Goal: Task Accomplishment & Management: Complete application form

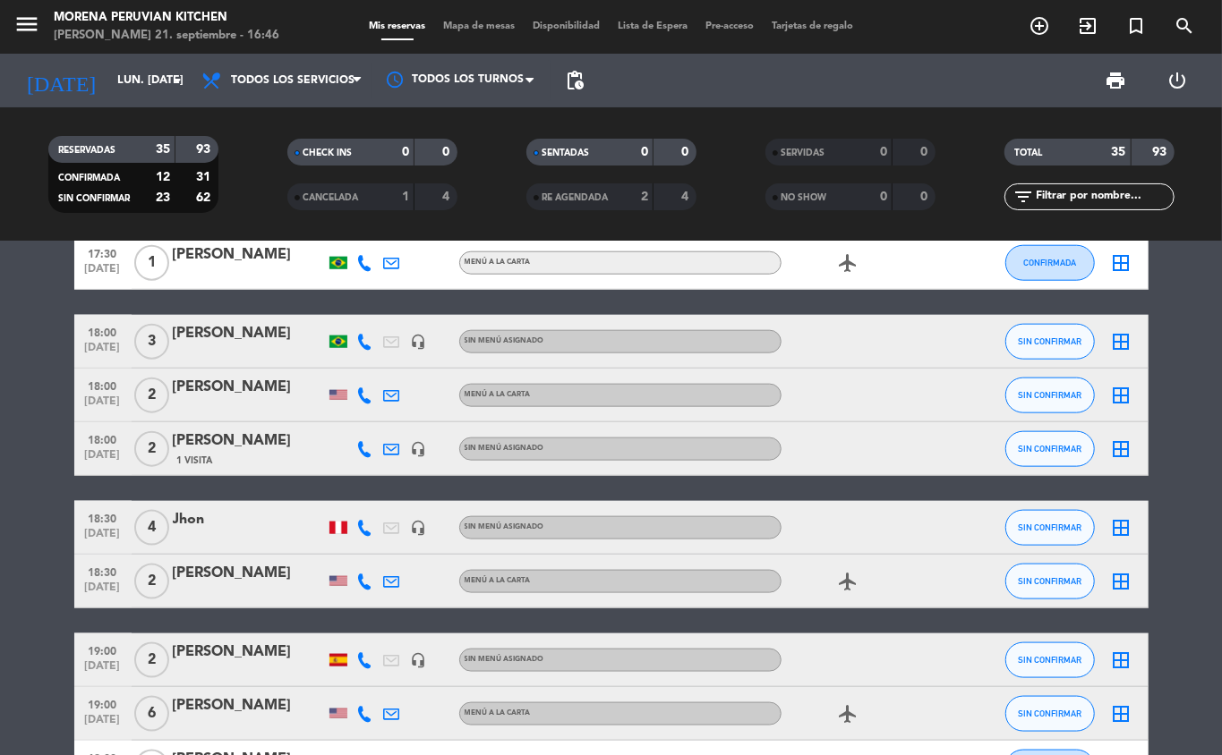
scroll to position [1114, 0]
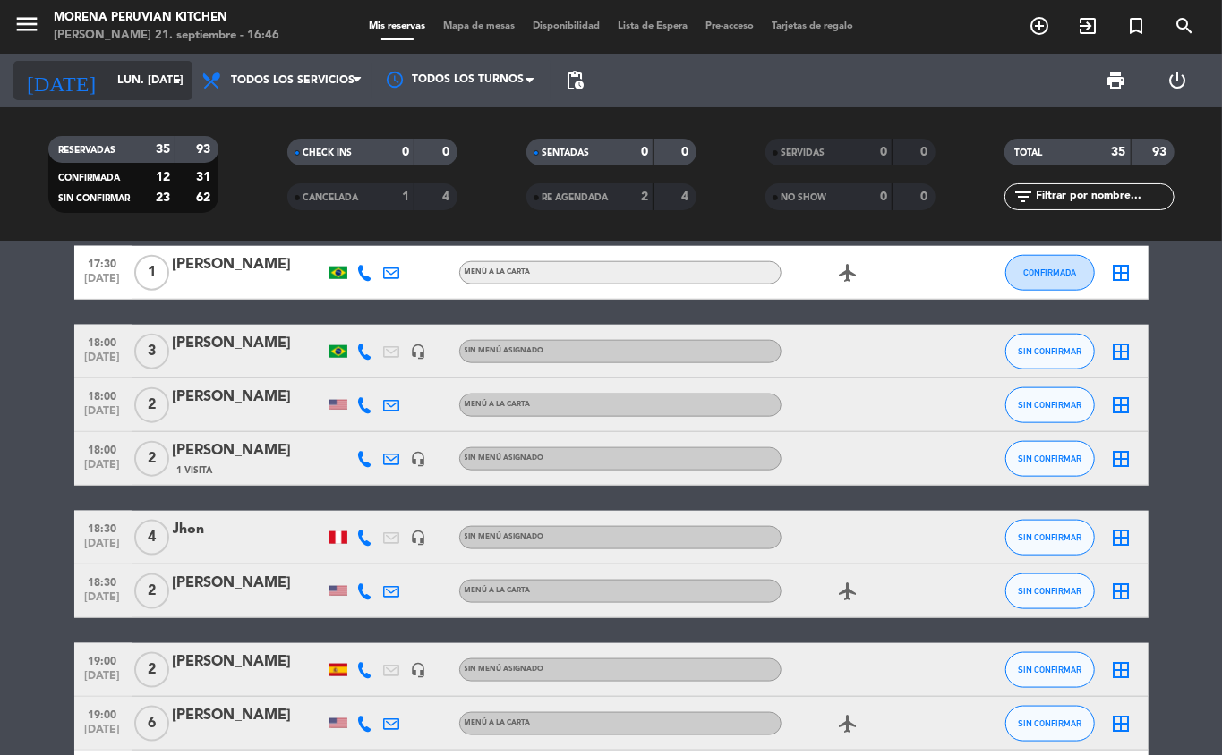
click at [118, 80] on input "lun. [DATE]" at bounding box center [183, 80] width 151 height 30
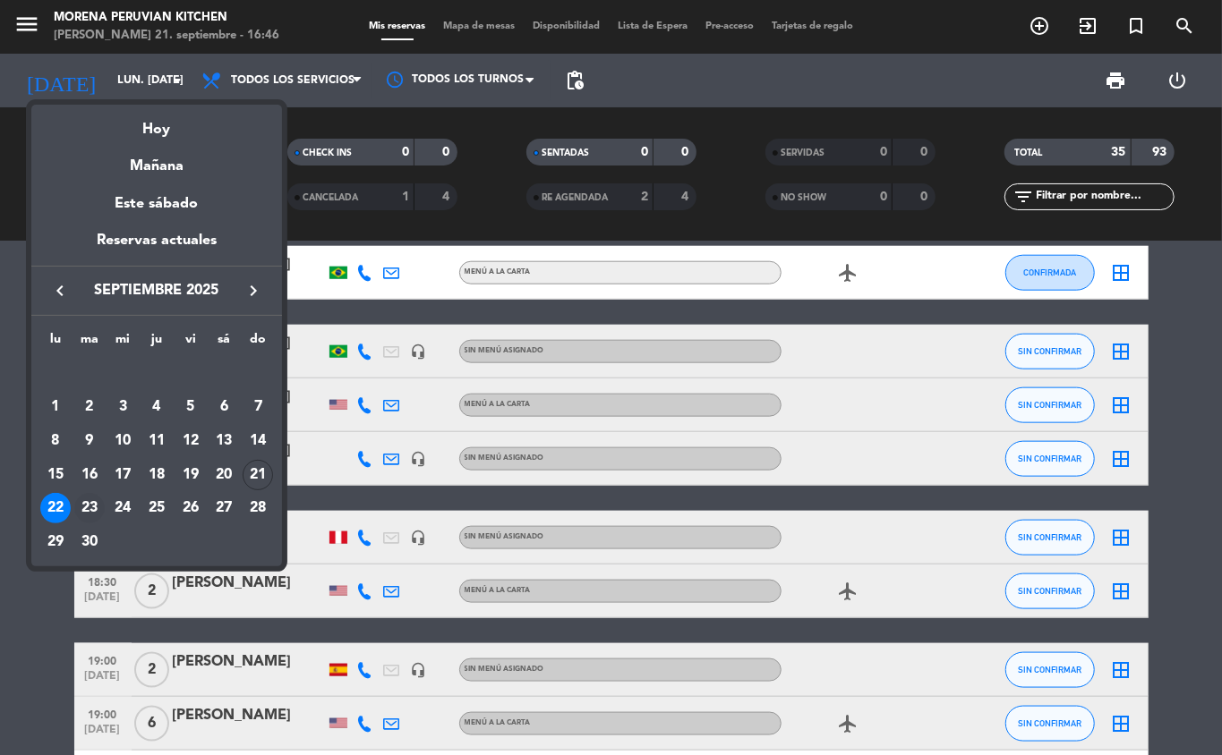
click at [90, 512] on div "23" at bounding box center [89, 508] width 30 height 30
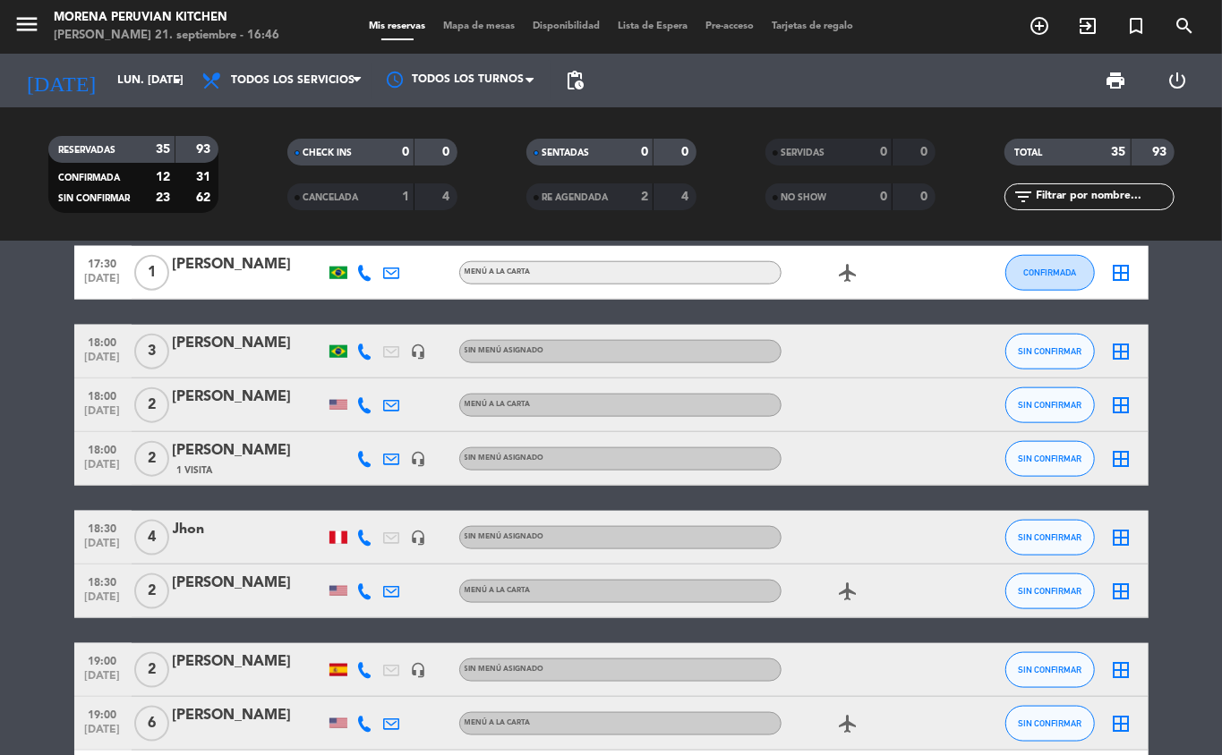
type input "[DATE] sep."
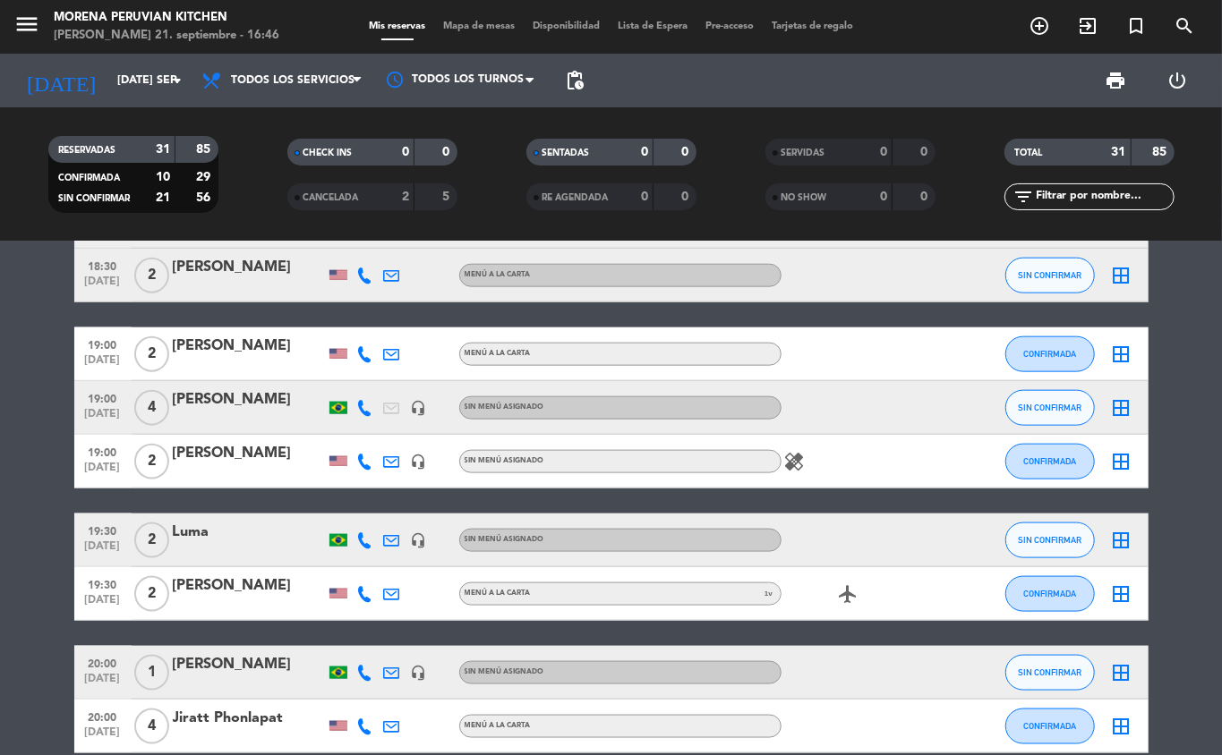
click at [365, 619] on div "19:30 [DATE] 2 [PERSON_NAME] MENÚ A LA CARTA 1 v airplanemode_active CONFIRMADA…" at bounding box center [611, 594] width 1074 height 54
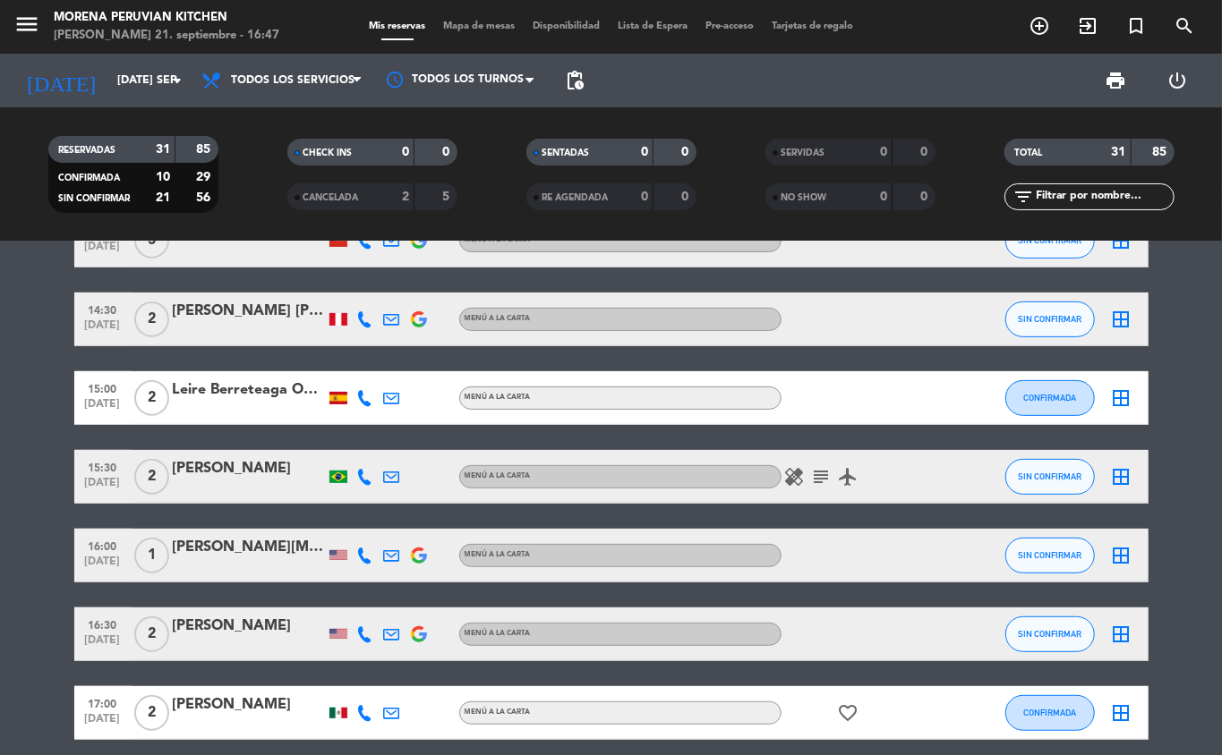
scroll to position [0, 0]
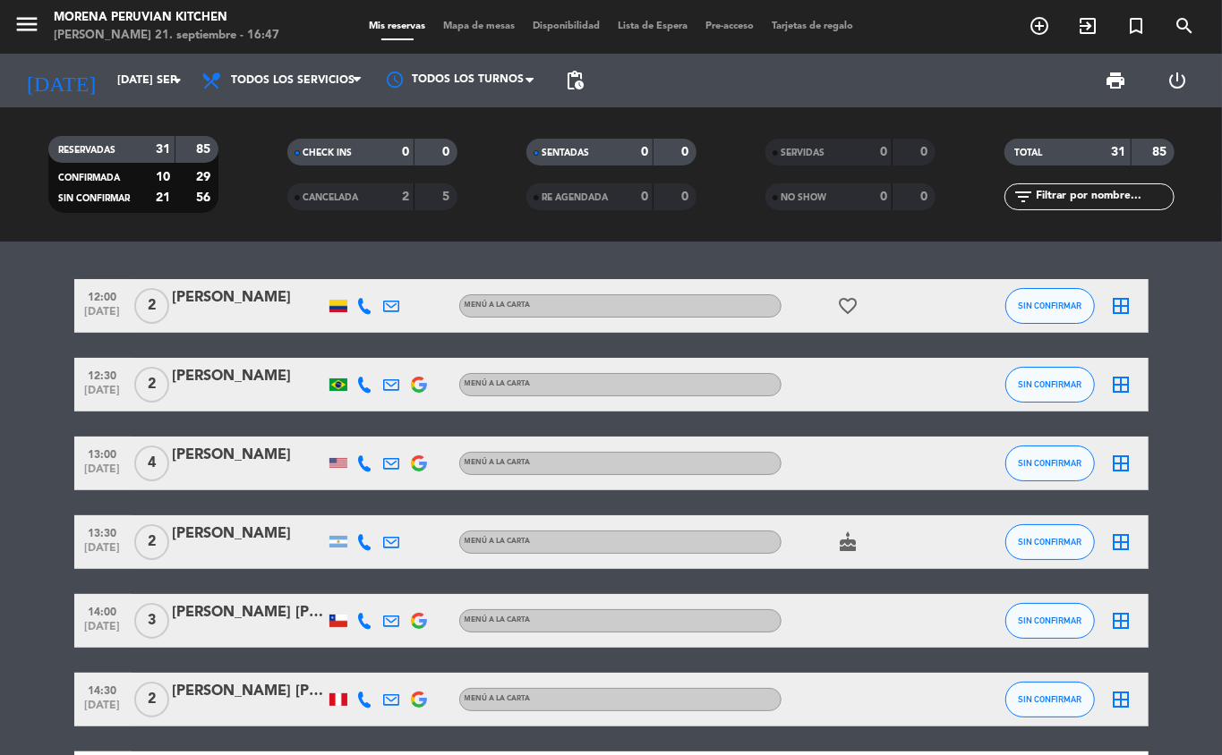
click at [1032, 36] on icon "add_circle_outline" at bounding box center [1038, 25] width 21 height 21
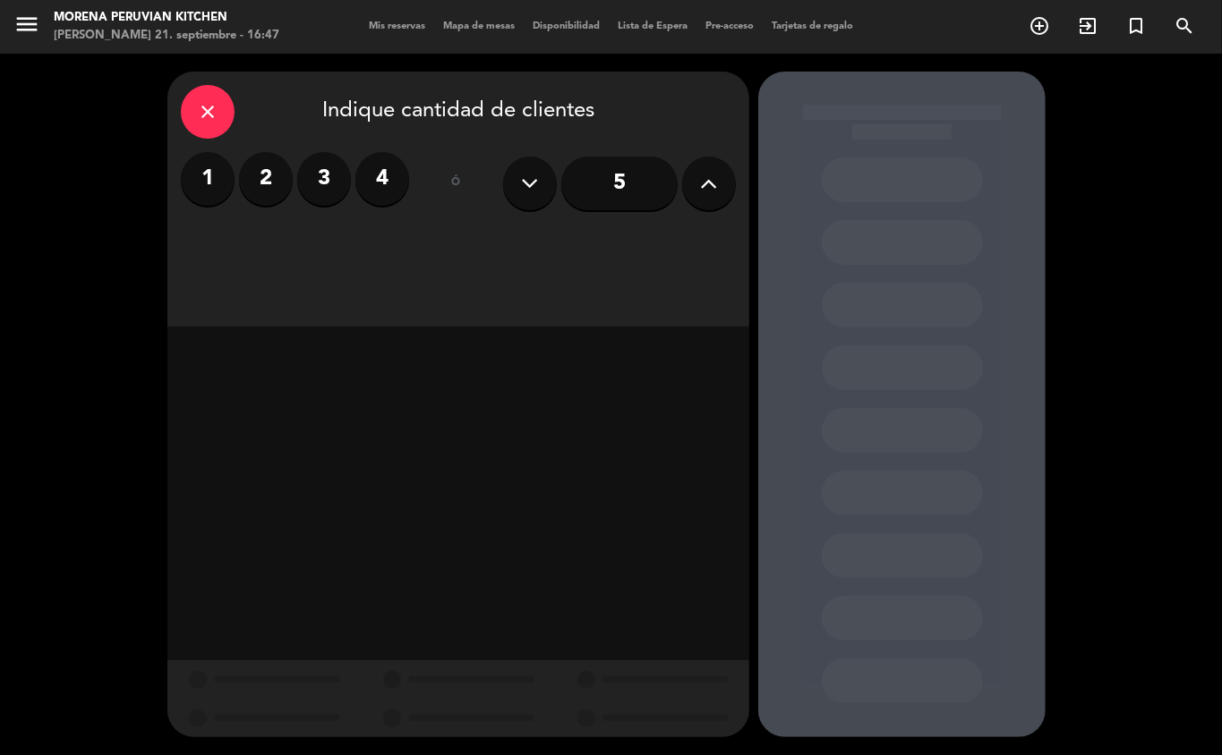
click at [270, 180] on label "2" at bounding box center [266, 179] width 54 height 54
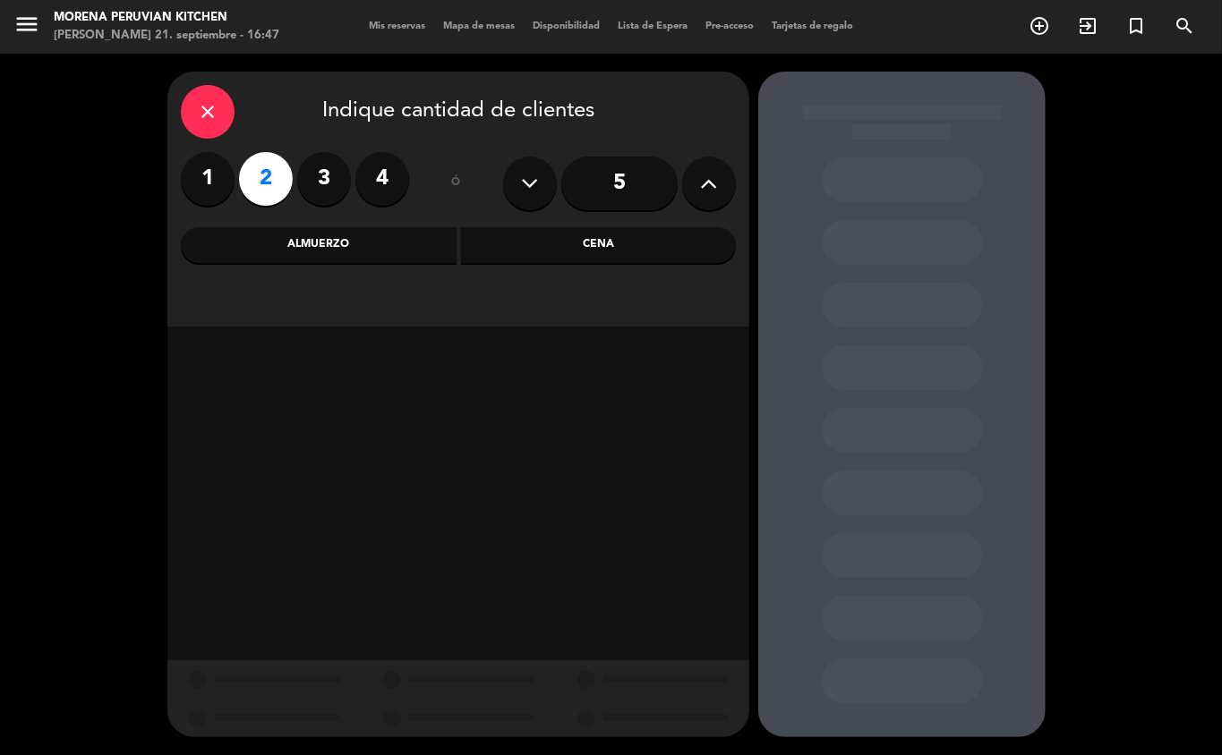
click at [322, 256] on div "Almuerzo" at bounding box center [319, 245] width 276 height 36
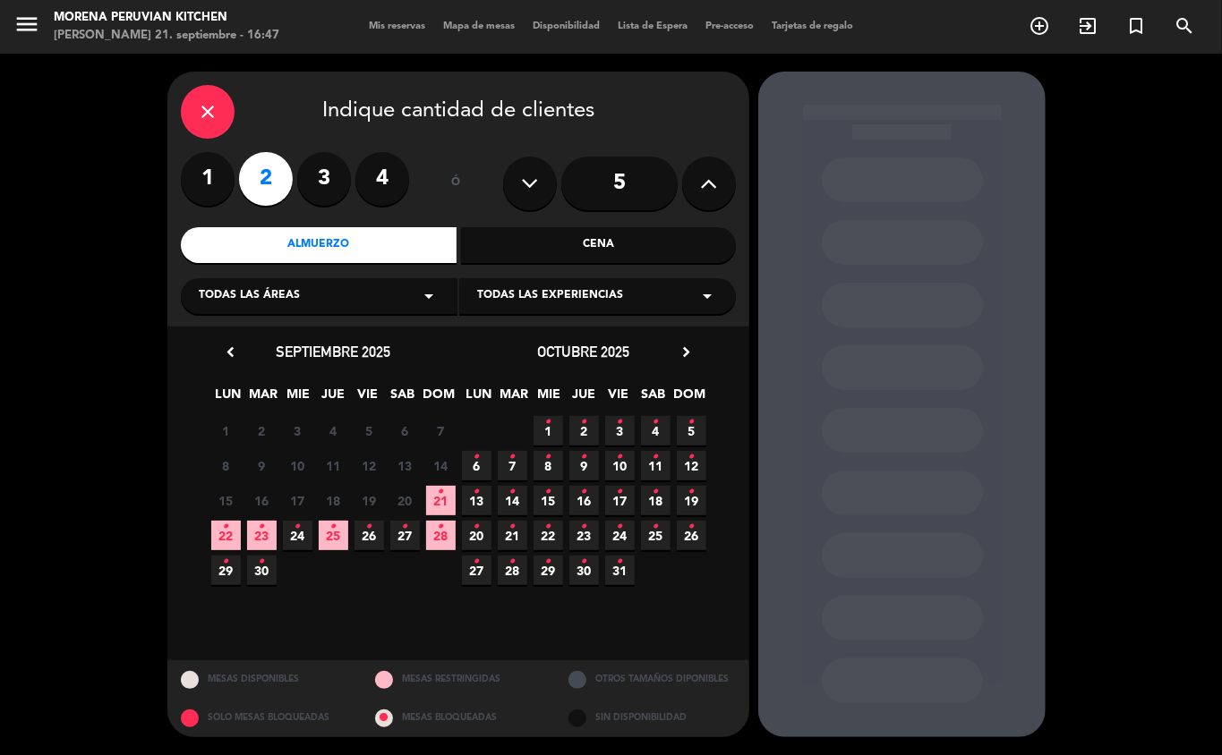
click at [260, 541] on span "23 •" at bounding box center [262, 536] width 30 height 30
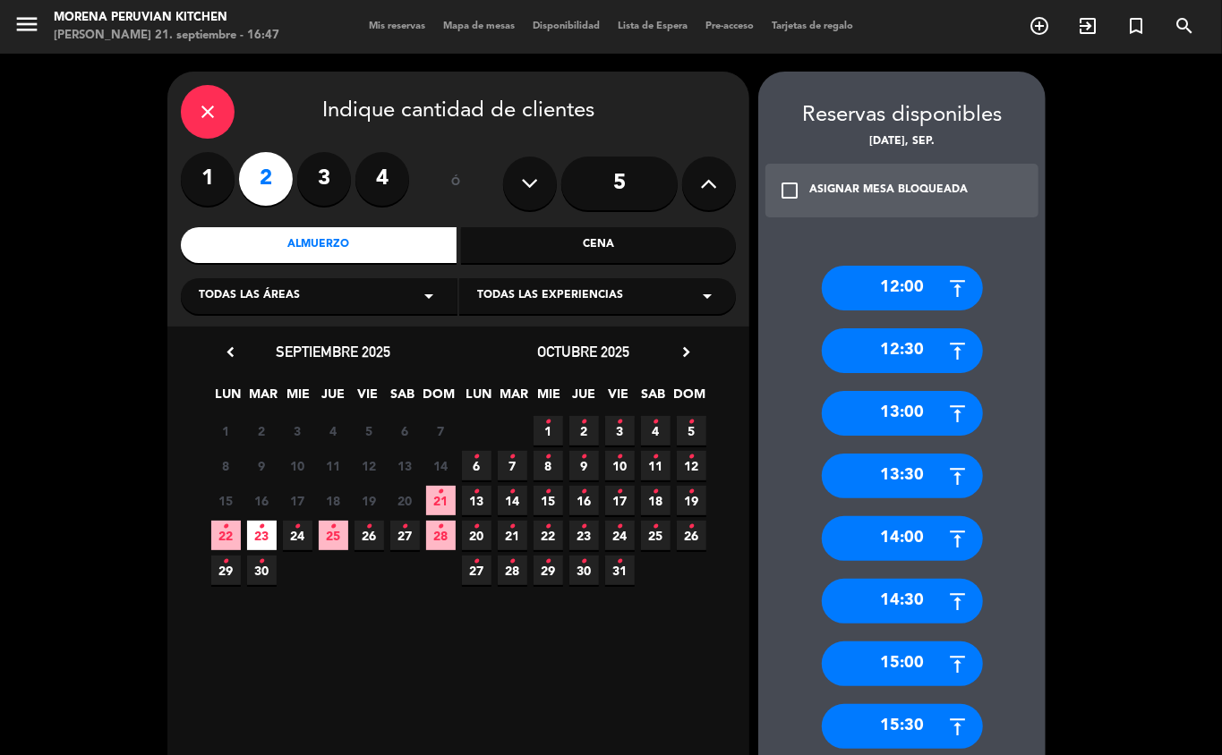
click at [914, 415] on div "13:00" at bounding box center [902, 413] width 161 height 45
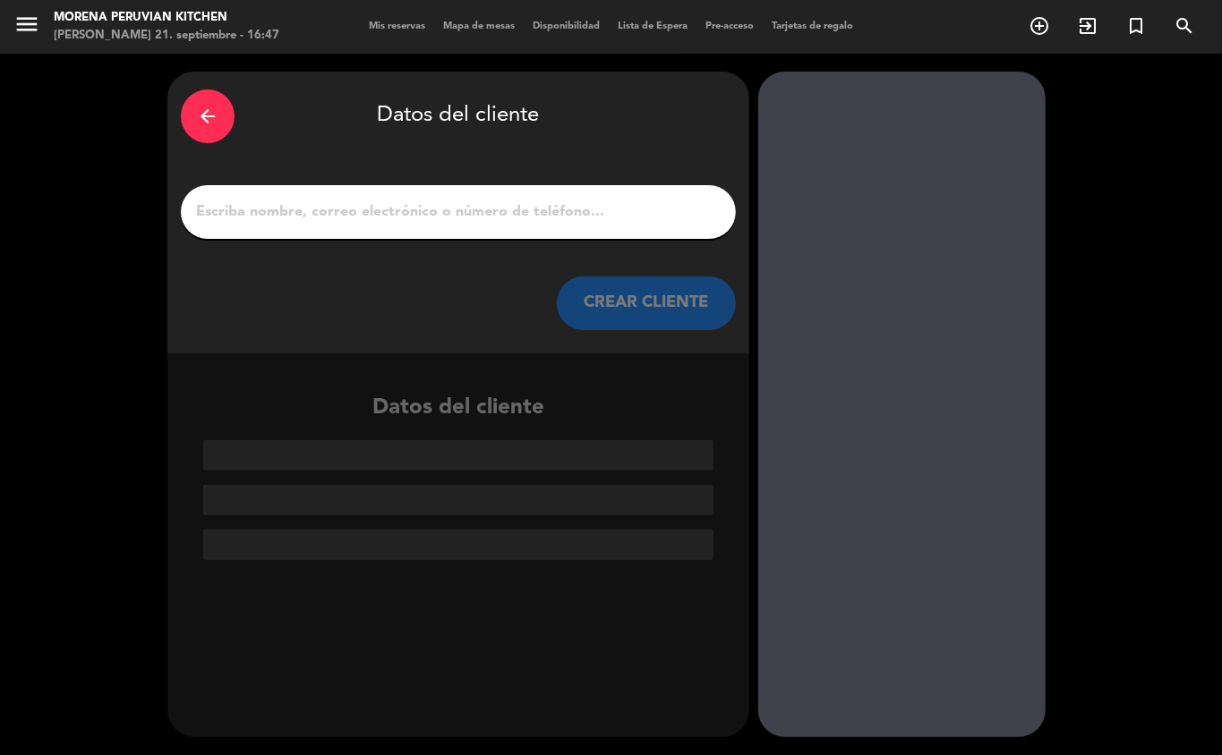
click at [387, 216] on input "1" at bounding box center [458, 212] width 528 height 25
type input "a"
type input "O"
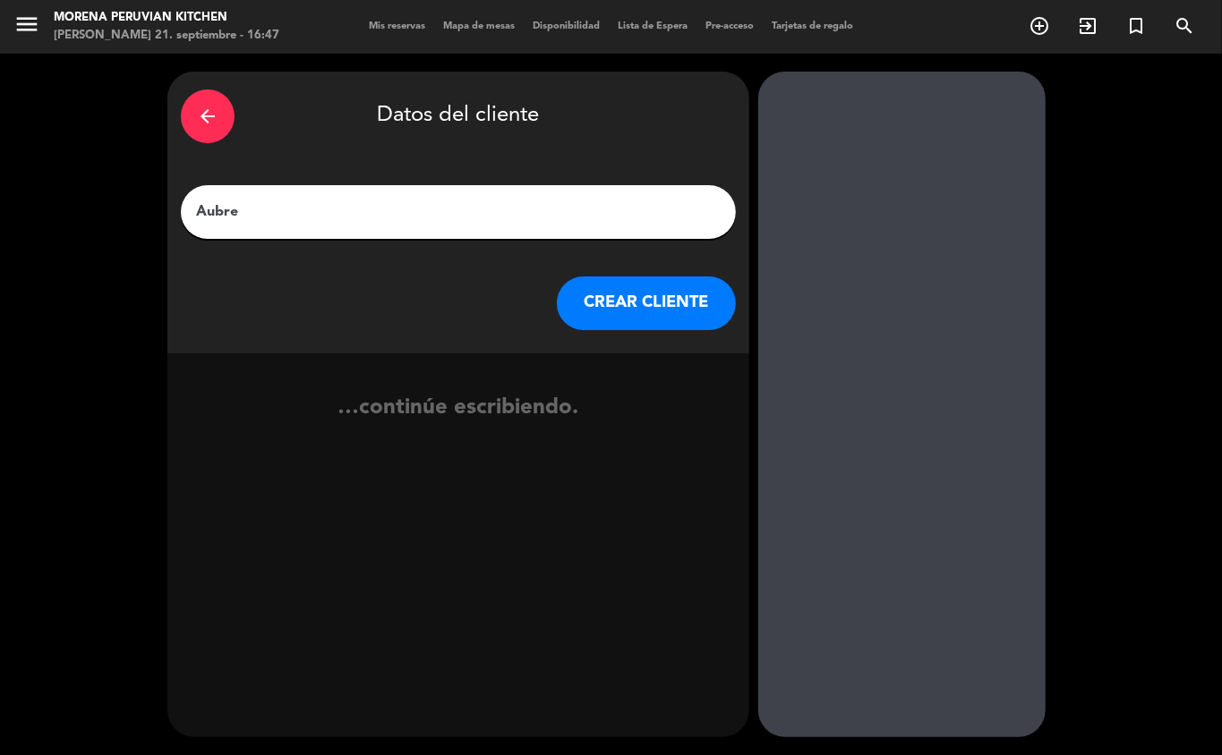
type input "[PERSON_NAME]"
click at [631, 322] on button "CREAR CLIENTE" at bounding box center [646, 304] width 179 height 54
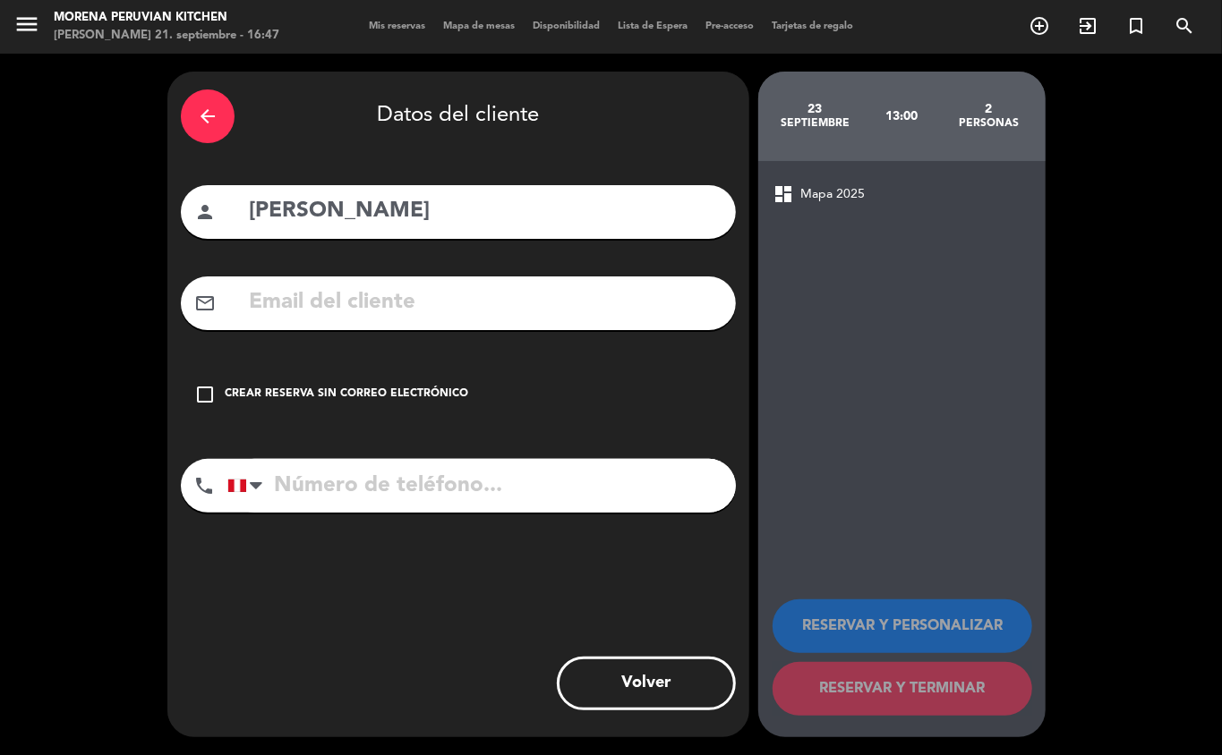
click at [392, 386] on div "Crear reserva sin correo electrónico" at bounding box center [346, 395] width 243 height 18
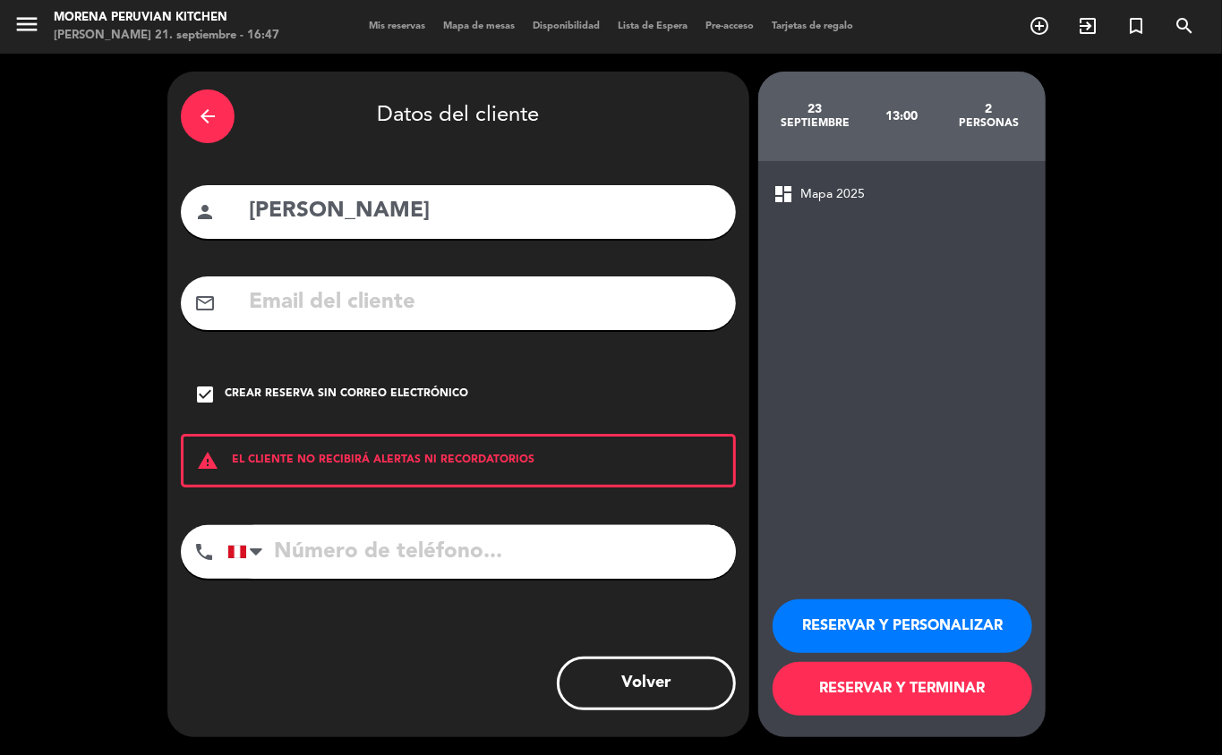
click at [406, 558] on input "tel" at bounding box center [481, 552] width 508 height 54
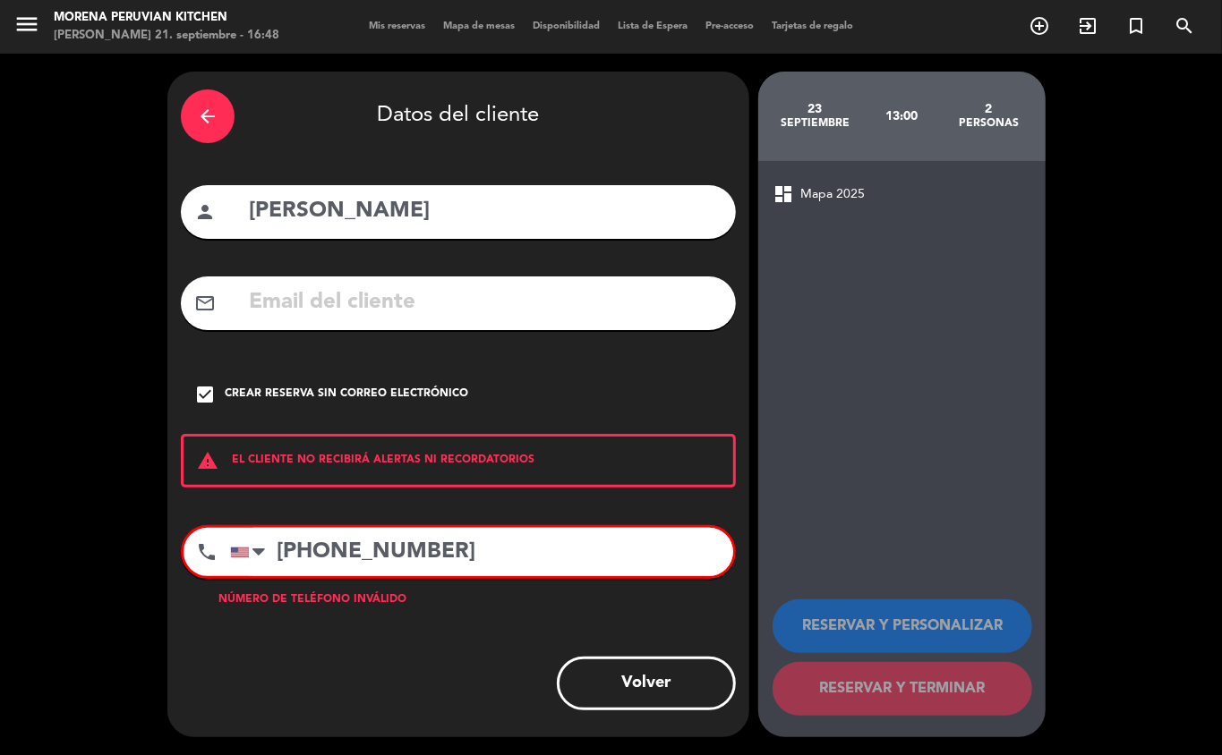
click at [503, 564] on input "[PHONE_NUMBER]" at bounding box center [481, 552] width 503 height 48
type input "+"
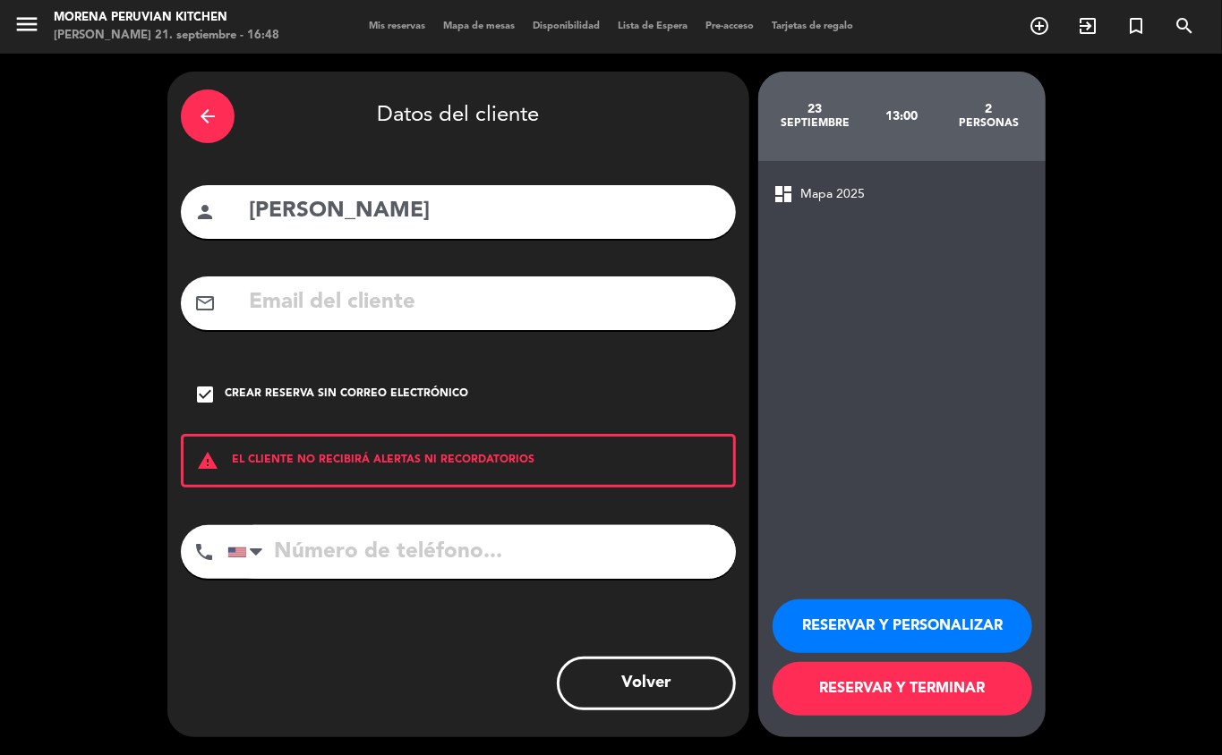
click at [902, 702] on button "RESERVAR Y TERMINAR" at bounding box center [902, 689] width 260 height 54
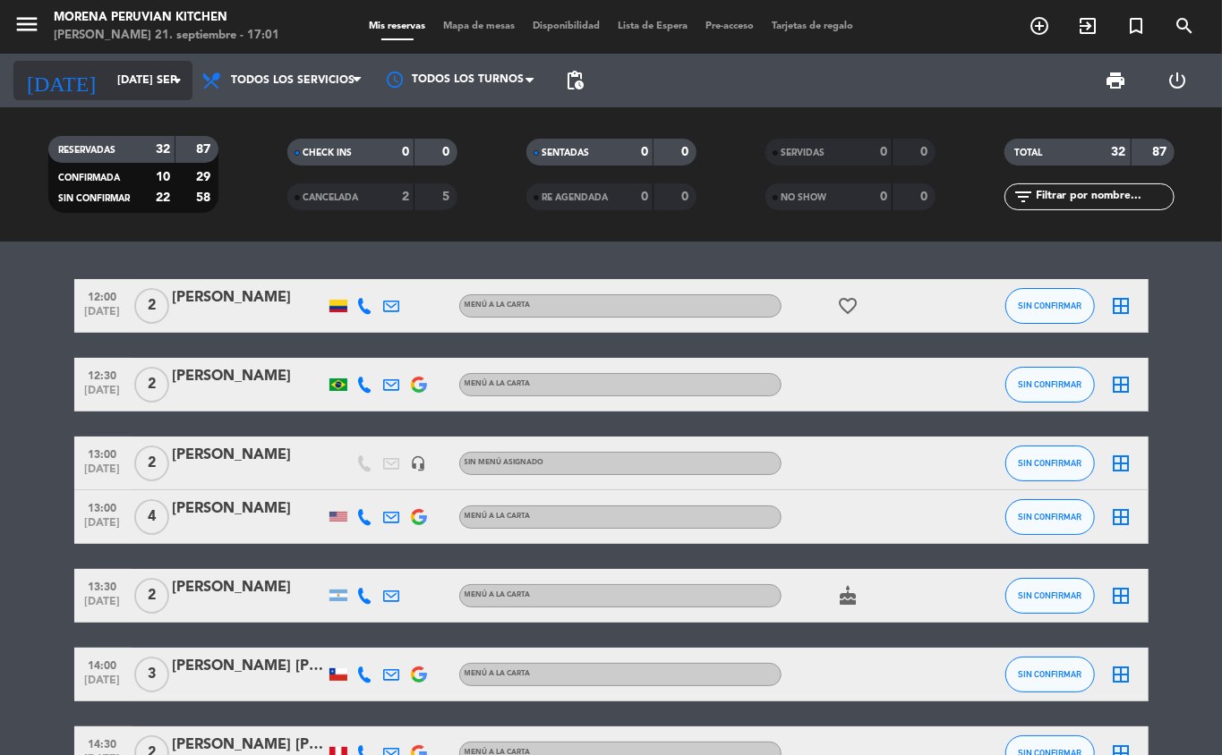
click at [131, 80] on input "[DATE] sep." at bounding box center [183, 80] width 151 height 30
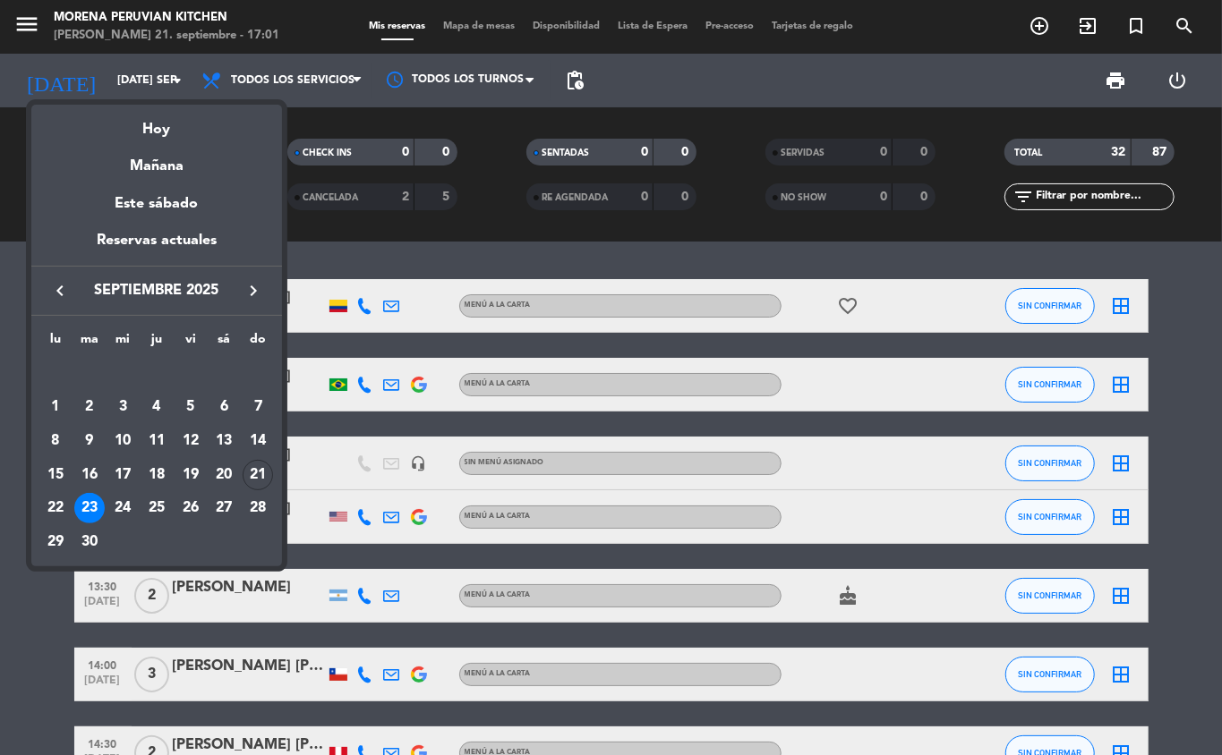
click at [86, 515] on div "23" at bounding box center [89, 508] width 30 height 30
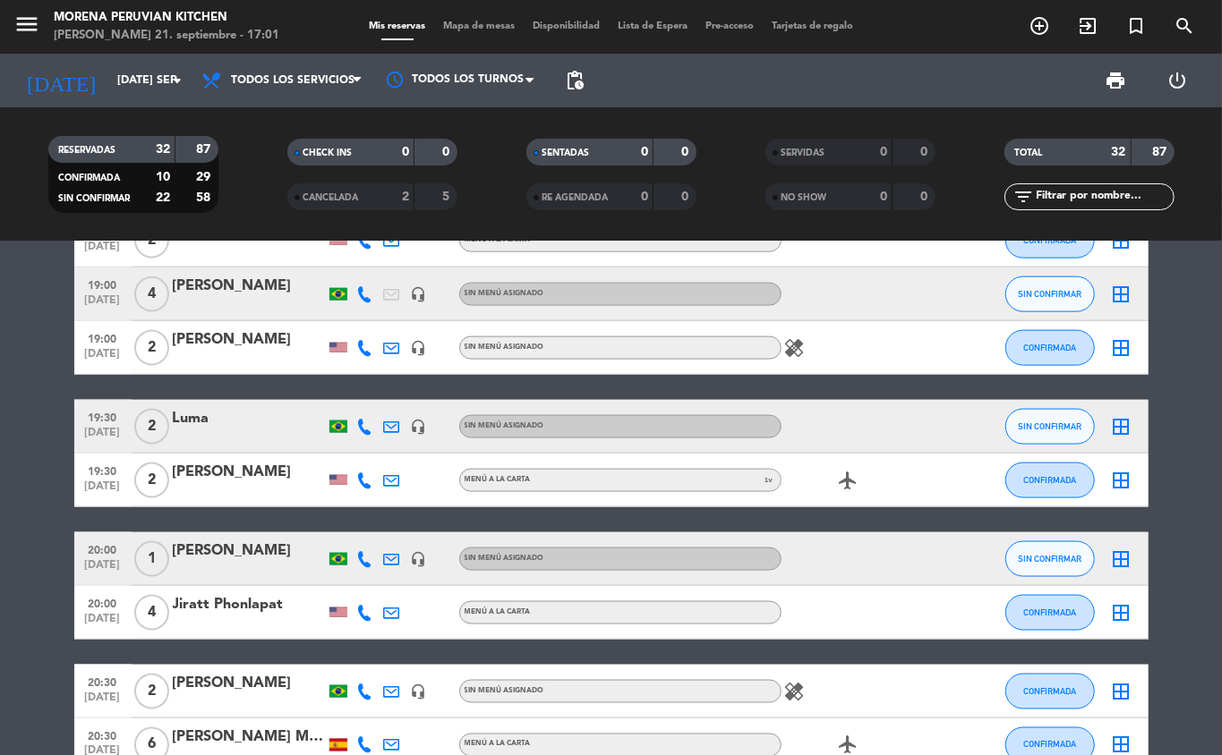
scroll to position [1833, 0]
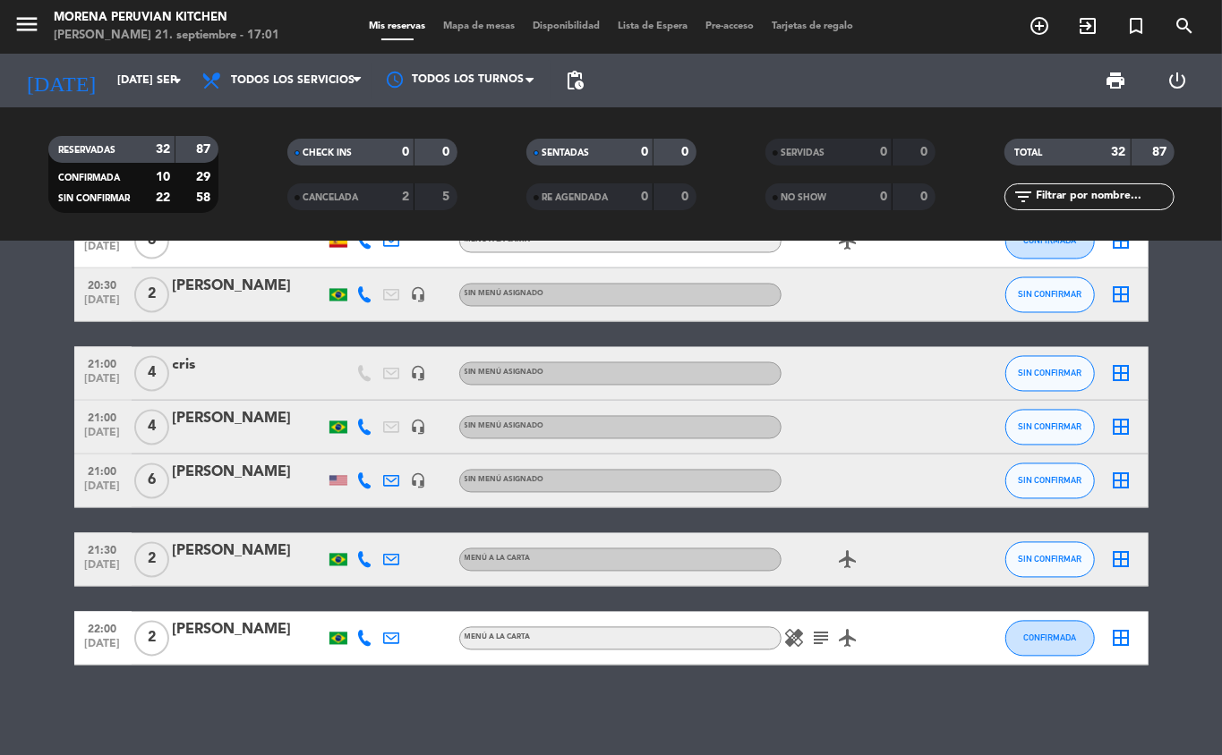
click at [1042, 25] on icon "add_circle_outline" at bounding box center [1038, 25] width 21 height 21
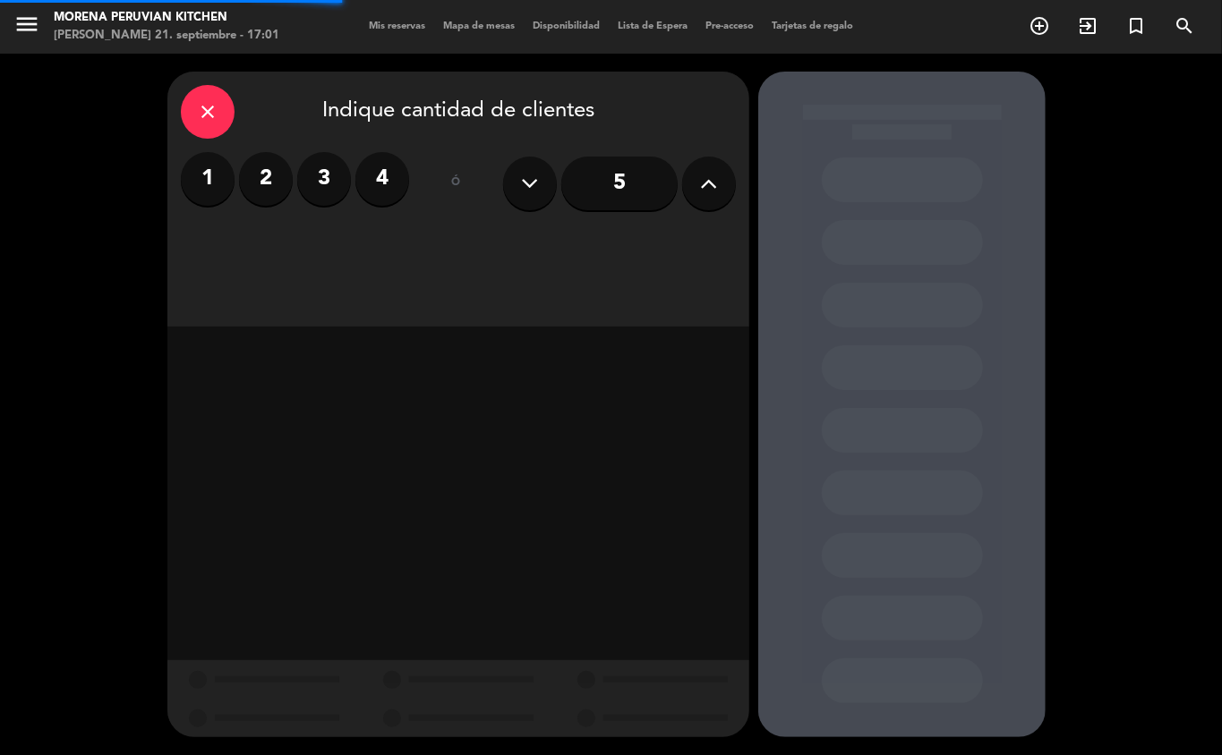
click at [255, 191] on label "2" at bounding box center [266, 179] width 54 height 54
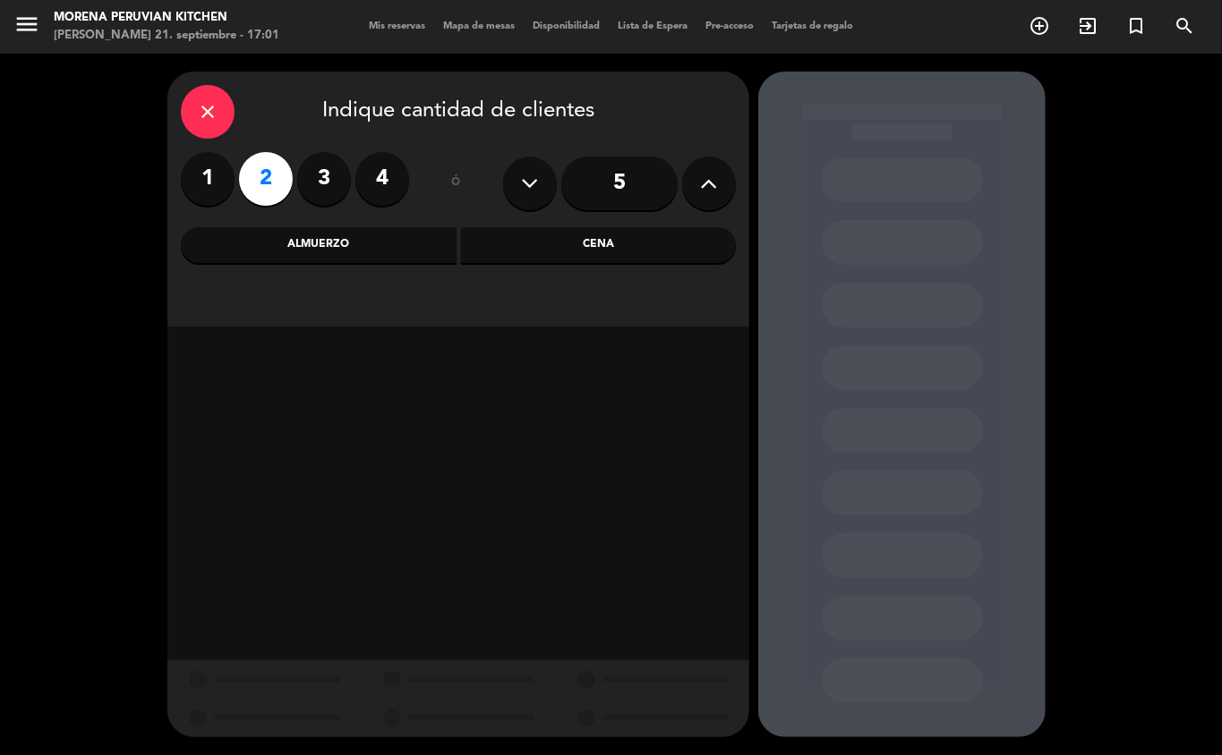
click at [596, 244] on div "Cena" at bounding box center [599, 245] width 276 height 36
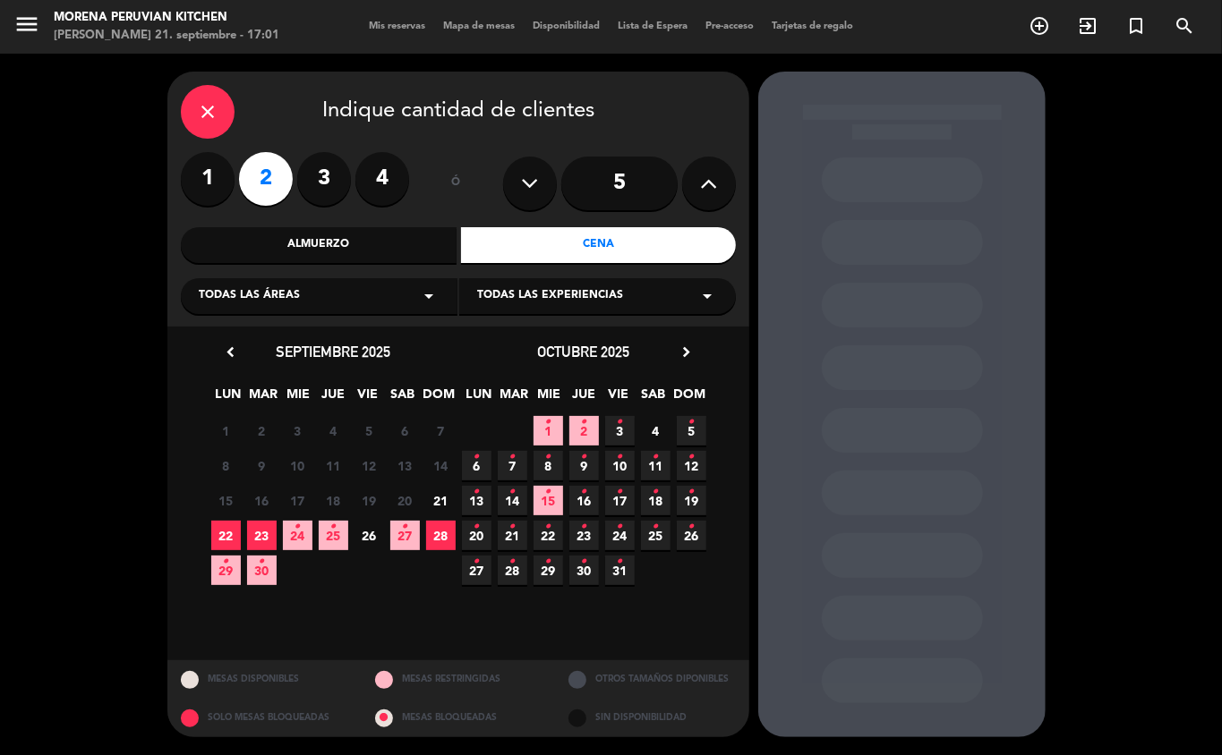
click at [219, 538] on span "22" at bounding box center [226, 536] width 30 height 30
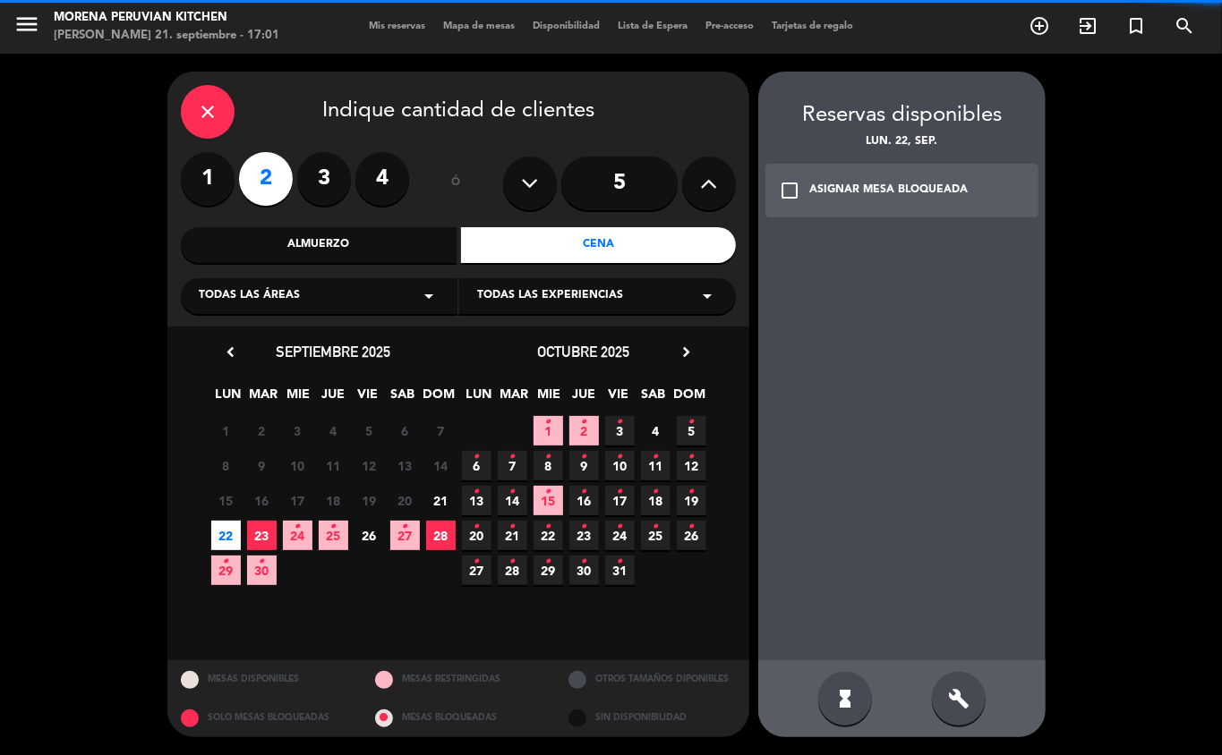
click at [262, 537] on span "23" at bounding box center [262, 536] width 30 height 30
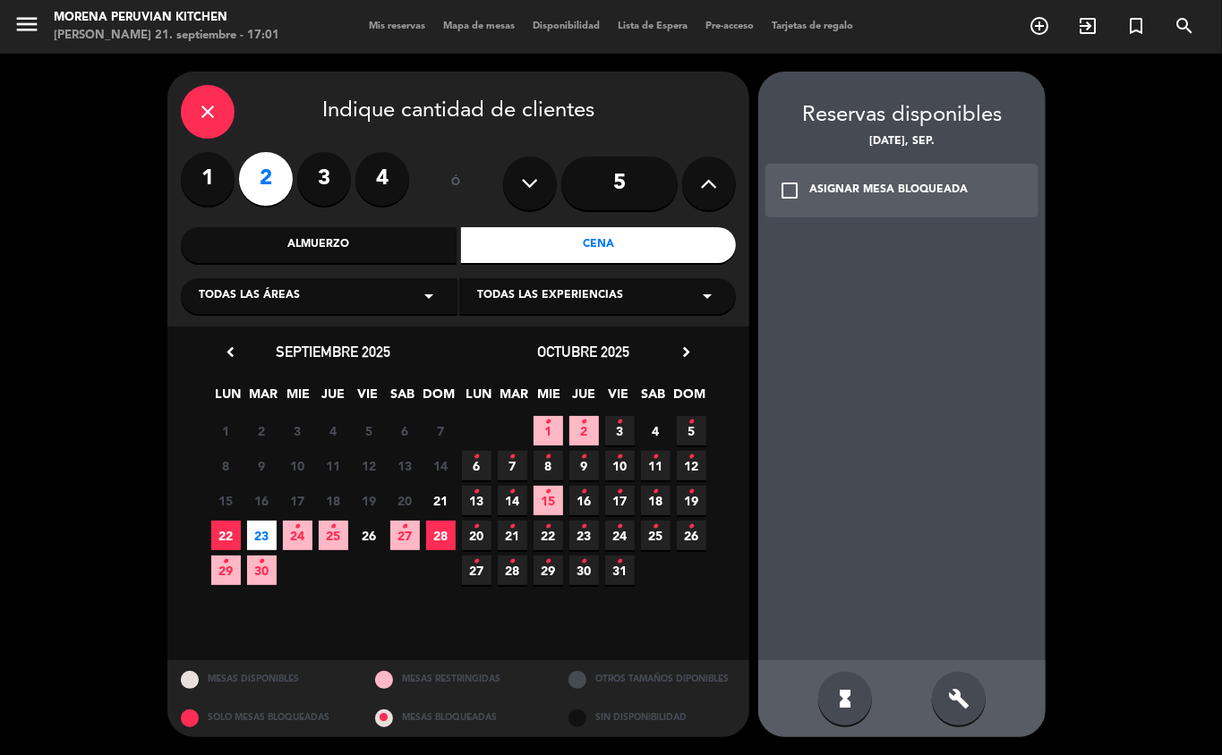
click at [941, 202] on div "check_box_outline_blank ASIGNAR MESA BLOQUEADA" at bounding box center [901, 191] width 273 height 54
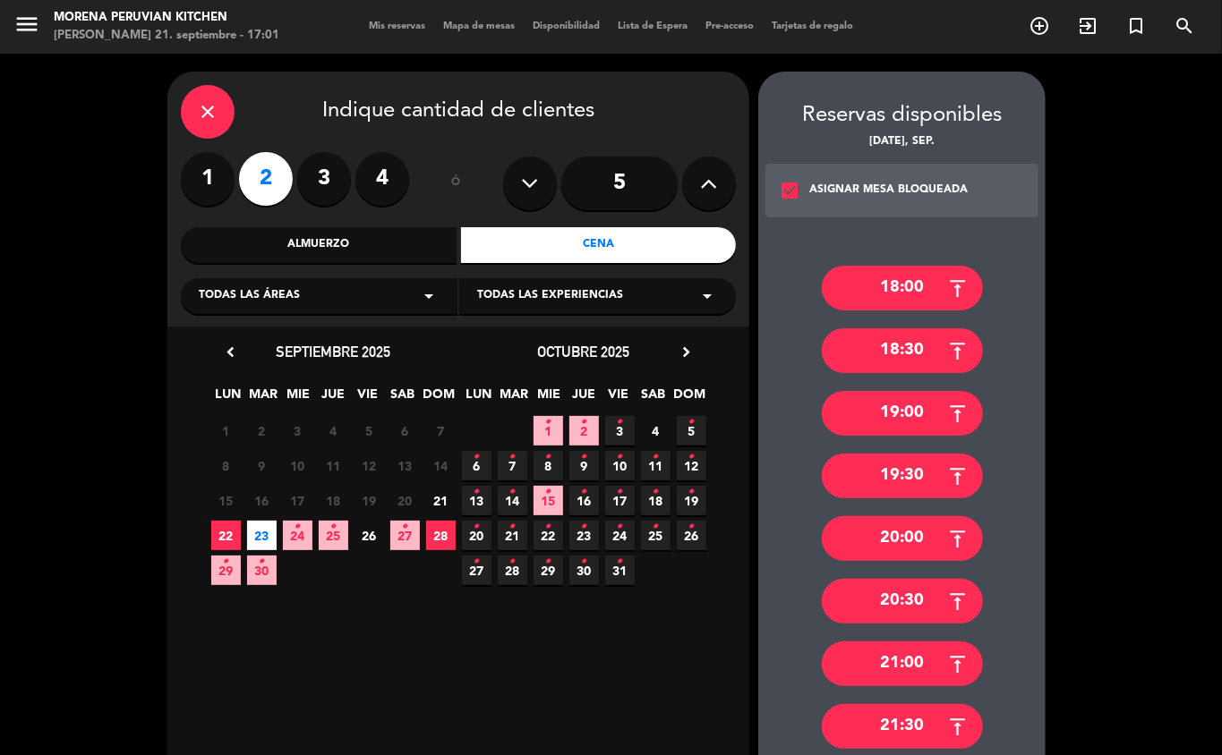
scroll to position [163, 0]
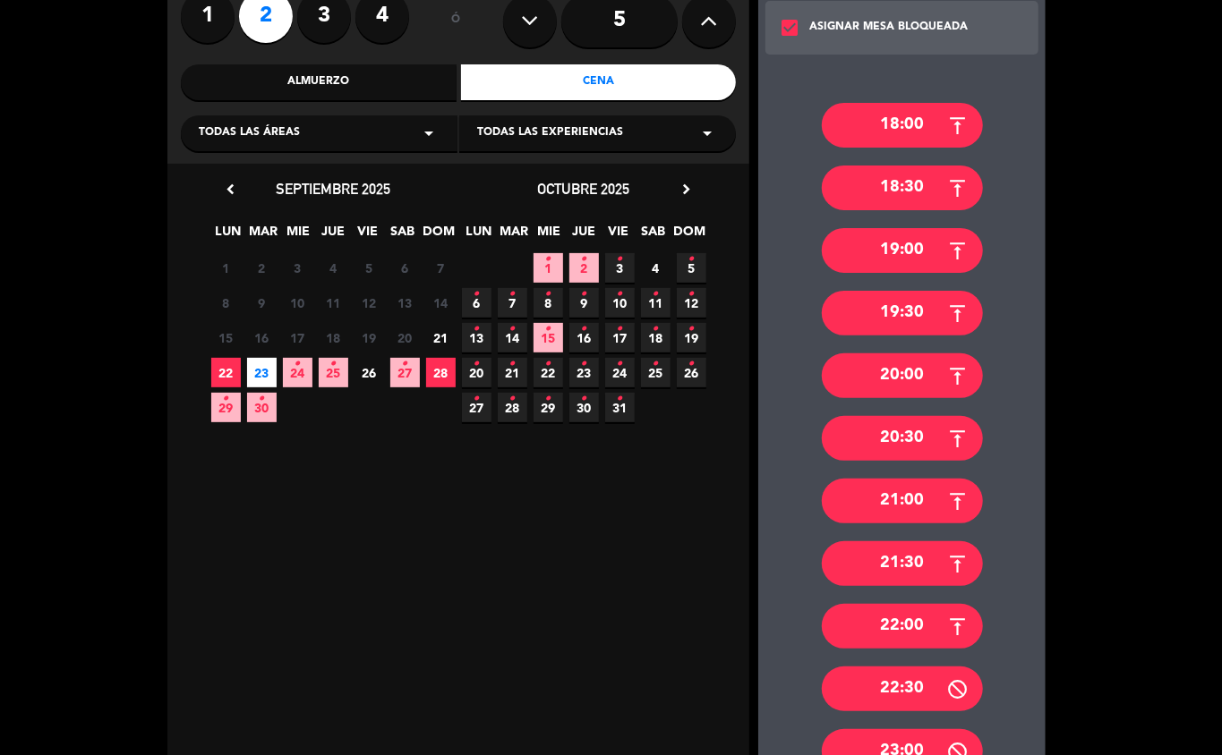
click at [925, 567] on div "21:30" at bounding box center [902, 563] width 161 height 45
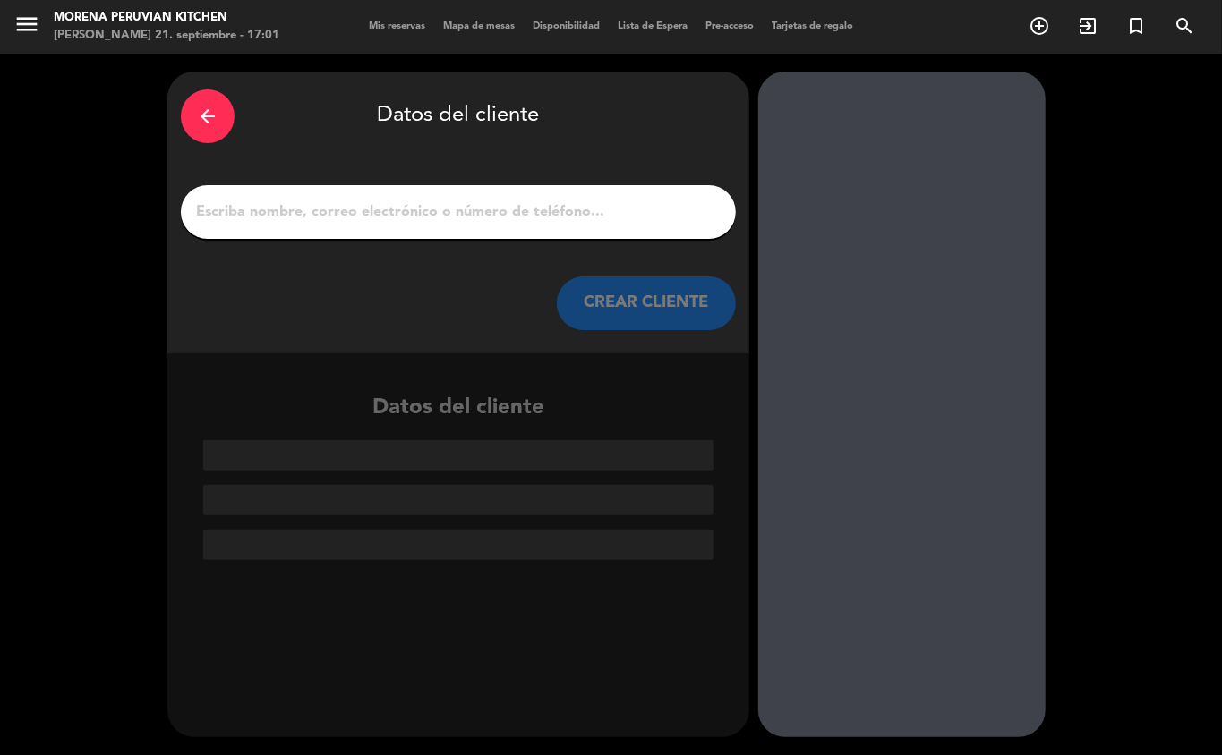
scroll to position [0, 0]
click at [453, 200] on input "1" at bounding box center [458, 212] width 528 height 25
click at [362, 206] on input "1" at bounding box center [458, 212] width 528 height 25
click at [467, 201] on input "1" at bounding box center [458, 212] width 528 height 25
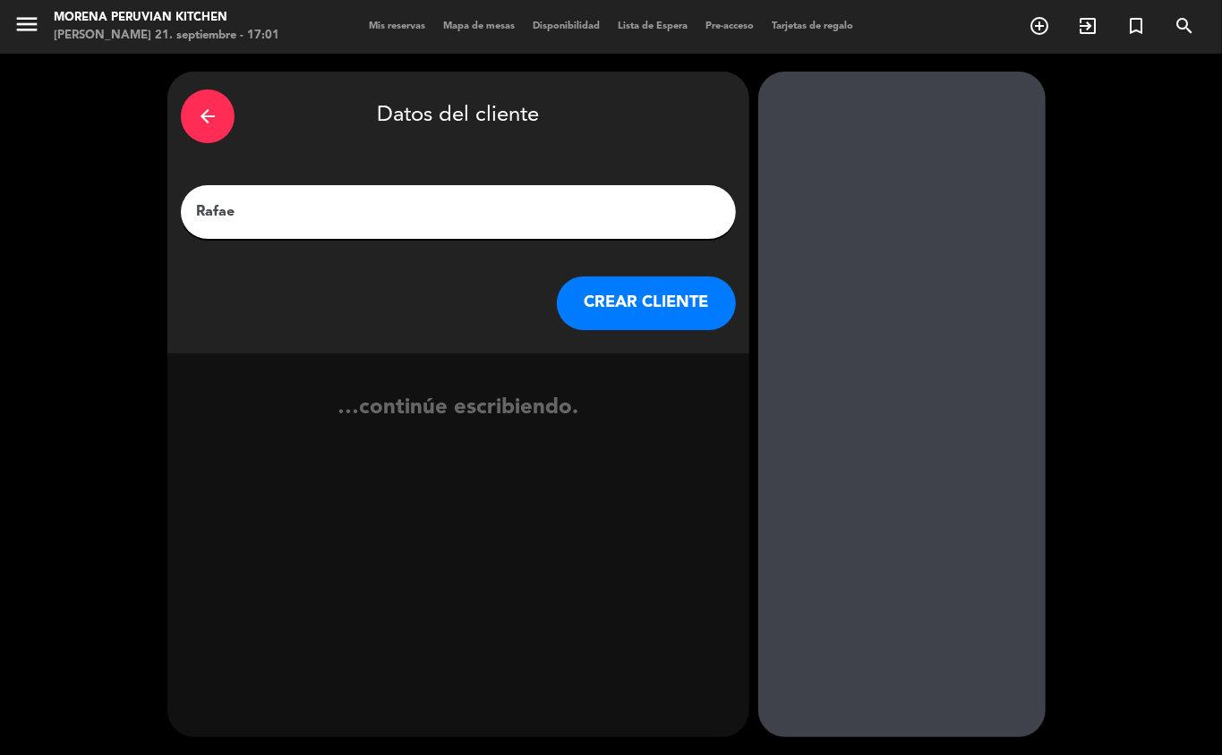
type input "[PERSON_NAME]"
click at [596, 319] on button "CREAR CLIENTE" at bounding box center [646, 304] width 179 height 54
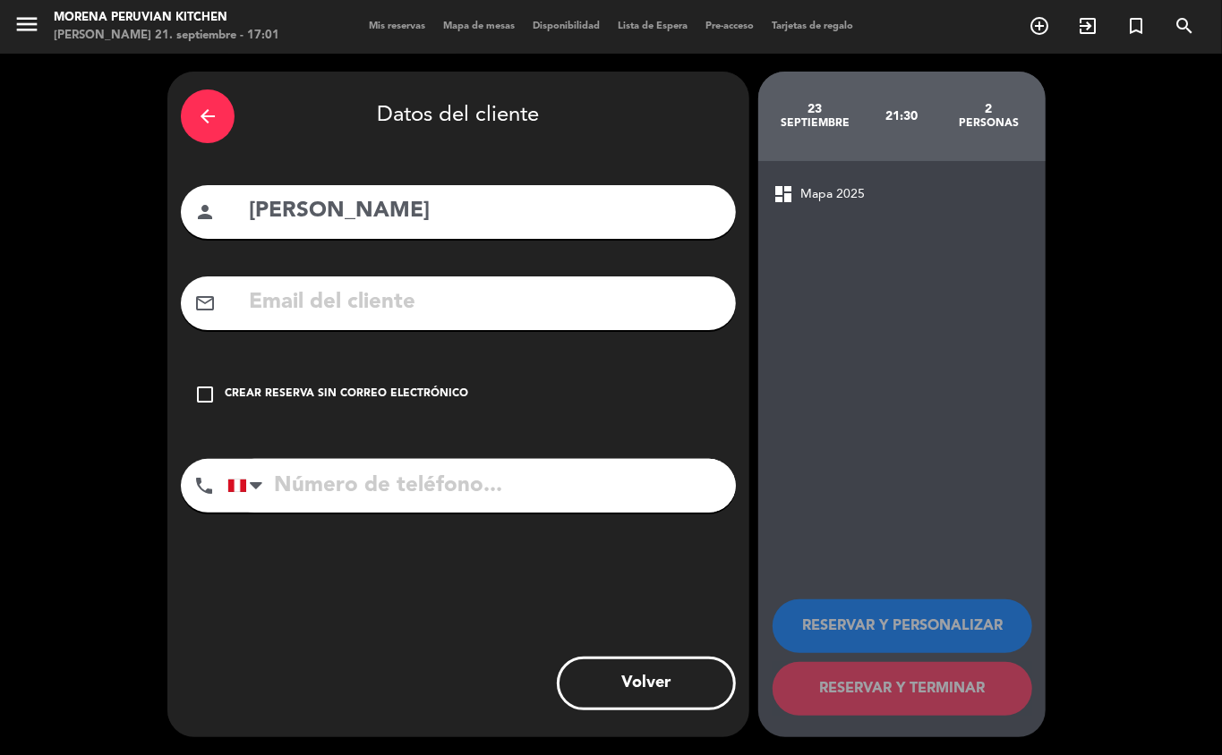
click at [352, 395] on div "Crear reserva sin correo electrónico" at bounding box center [346, 395] width 243 height 18
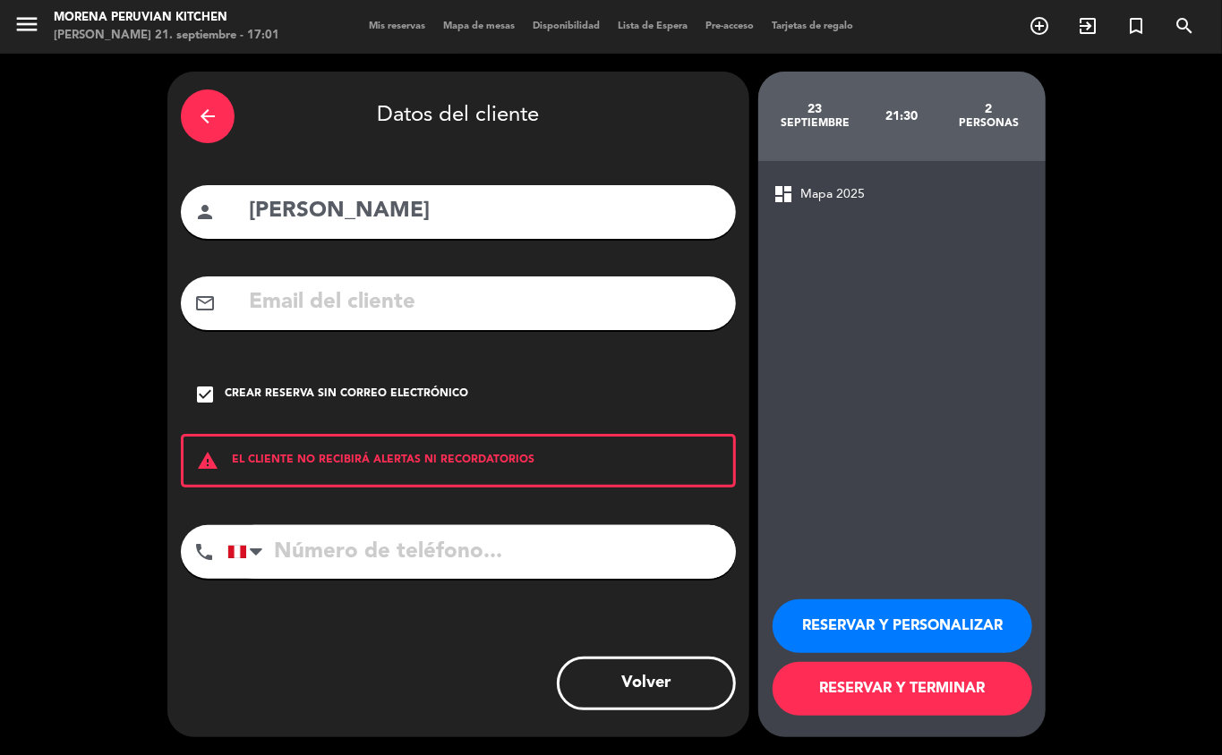
click at [387, 548] on input "tel" at bounding box center [481, 552] width 508 height 54
type input "[PHONE_NUMBER]"
click at [913, 687] on button "RESERVAR Y TERMINAR" at bounding box center [902, 689] width 260 height 54
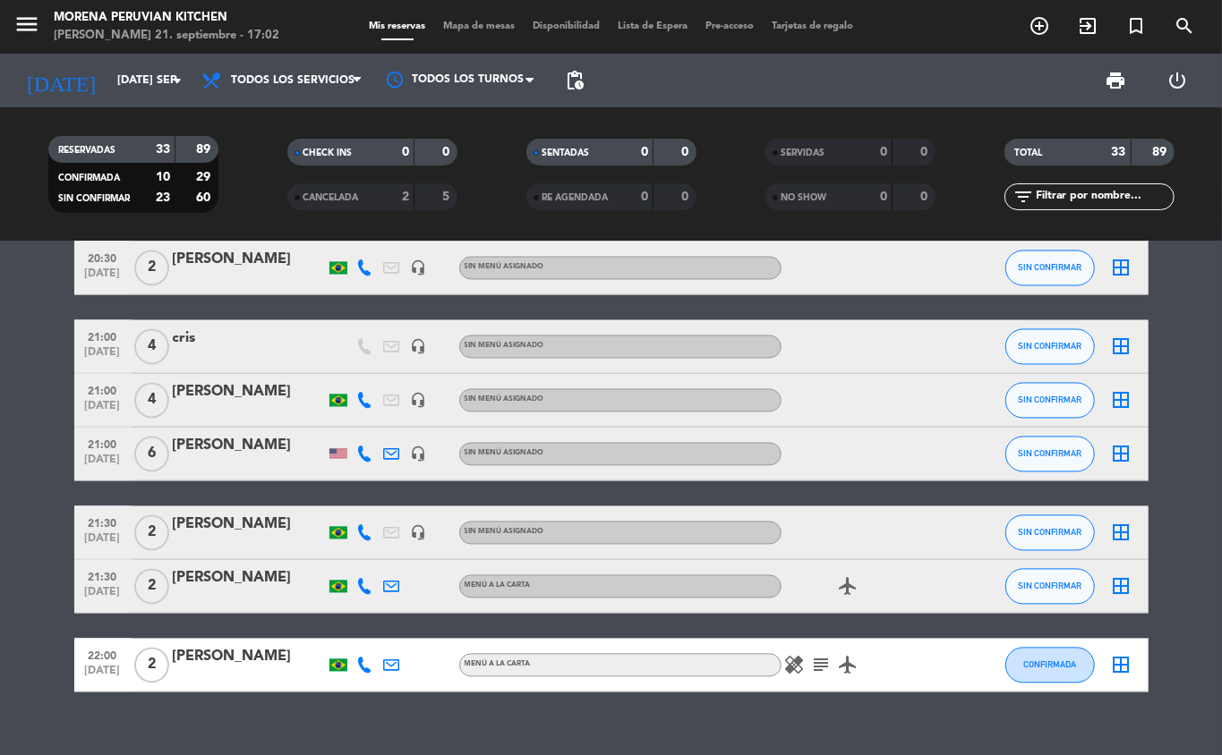
scroll to position [1860, 0]
click at [108, 82] on input "[DATE] sep." at bounding box center [183, 80] width 151 height 30
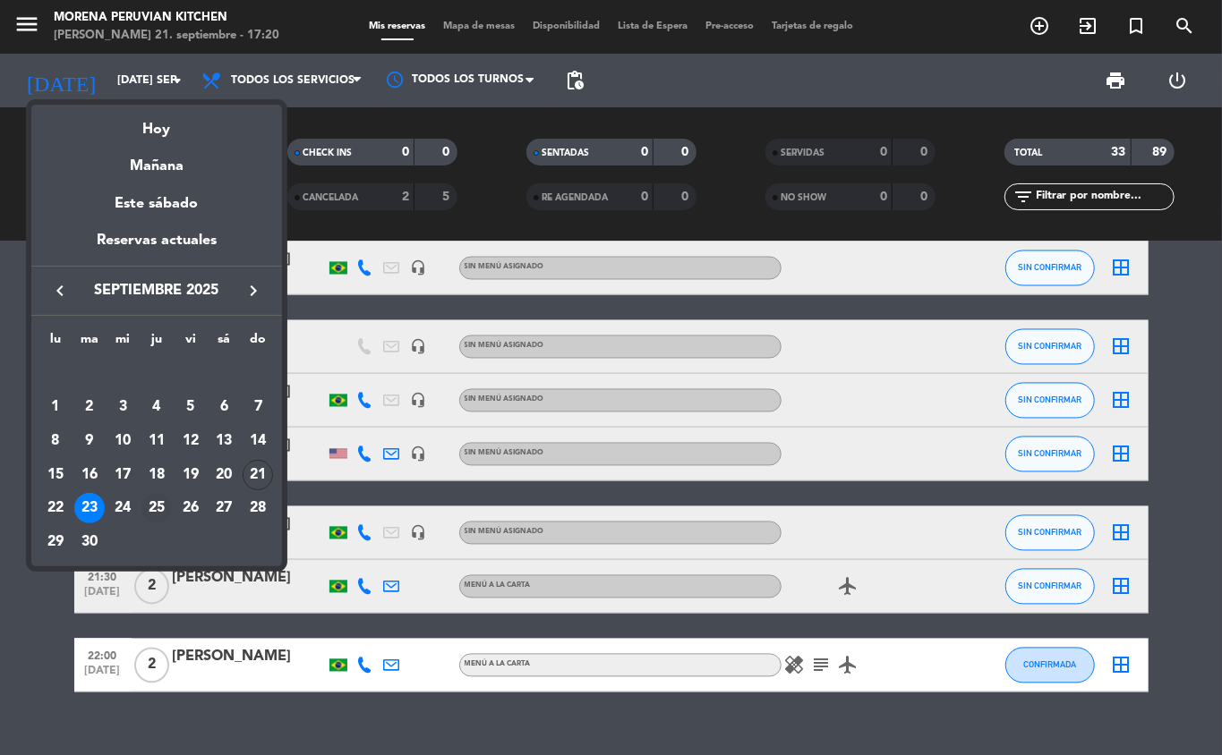
click at [162, 516] on div "25" at bounding box center [156, 508] width 30 height 30
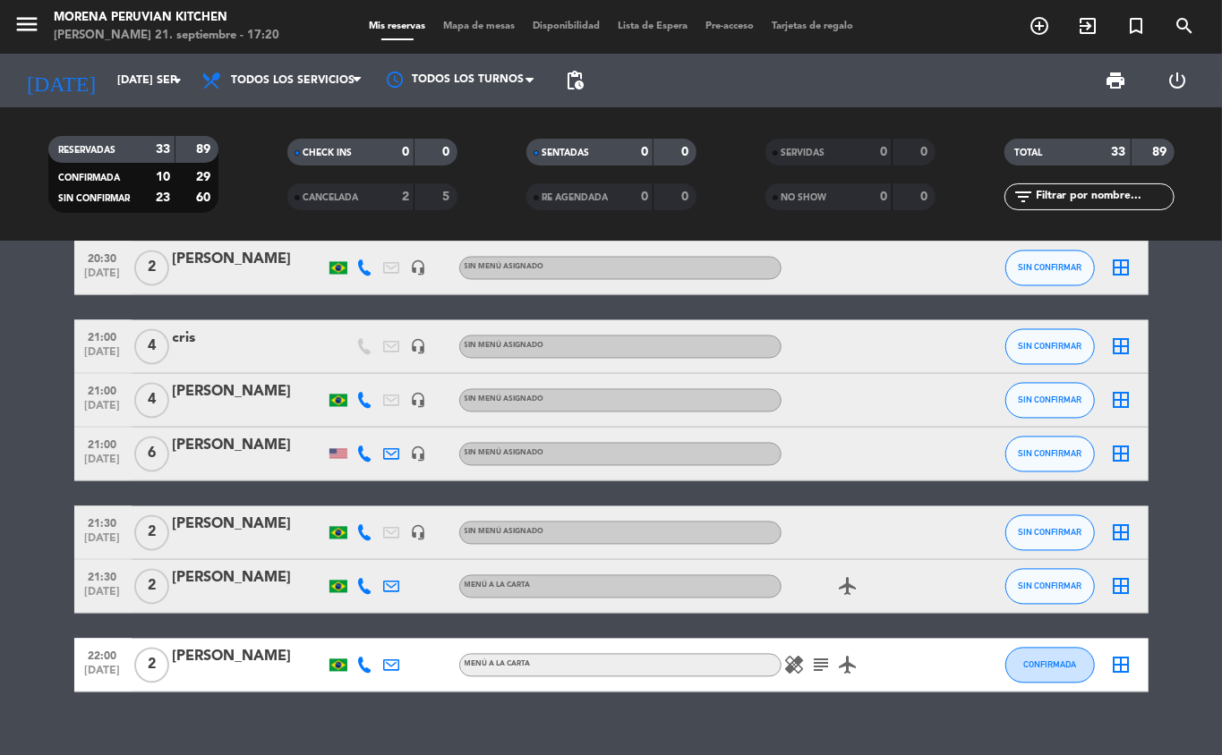
type input "[DEMOGRAPHIC_DATA] [DATE]"
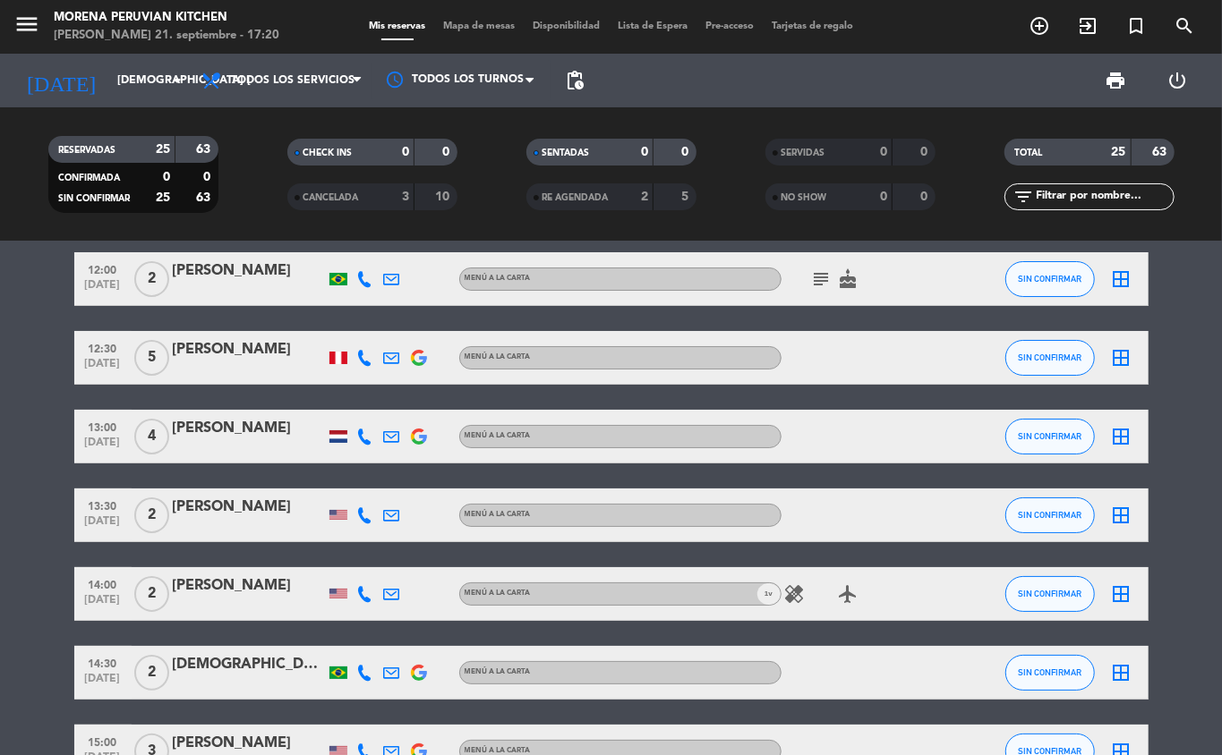
scroll to position [29, 0]
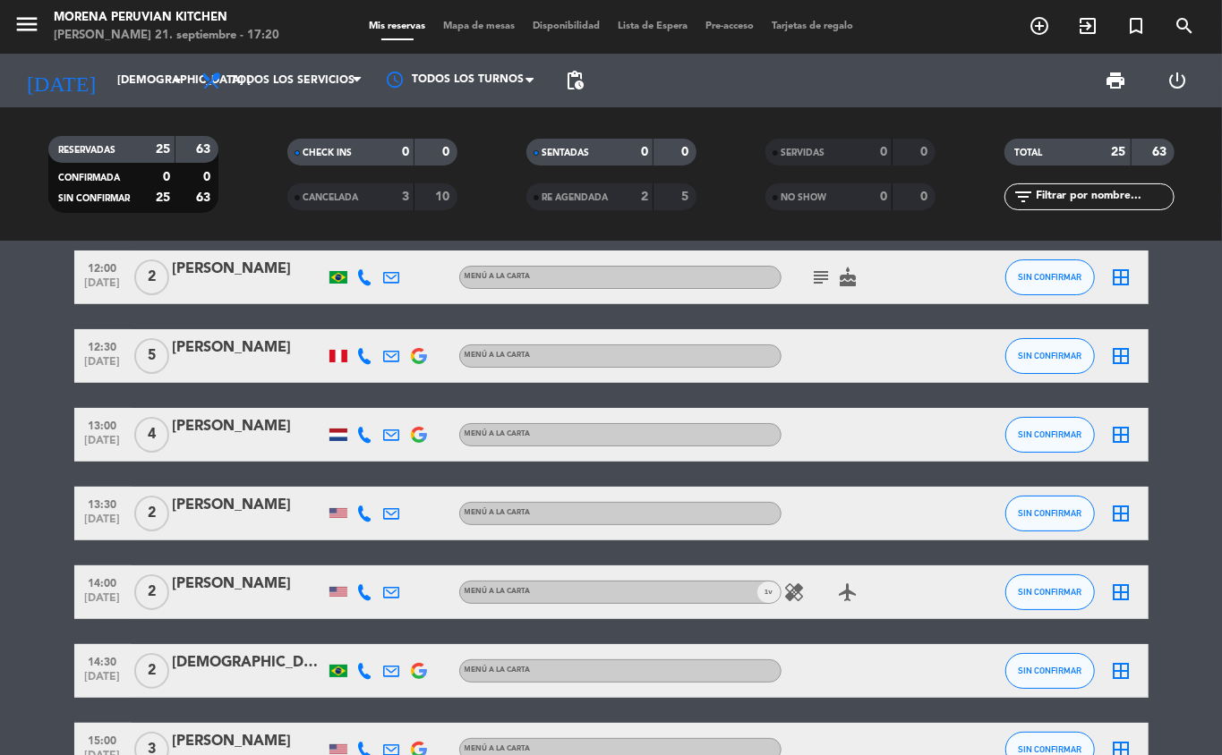
click at [1039, 32] on icon "add_circle_outline" at bounding box center [1038, 25] width 21 height 21
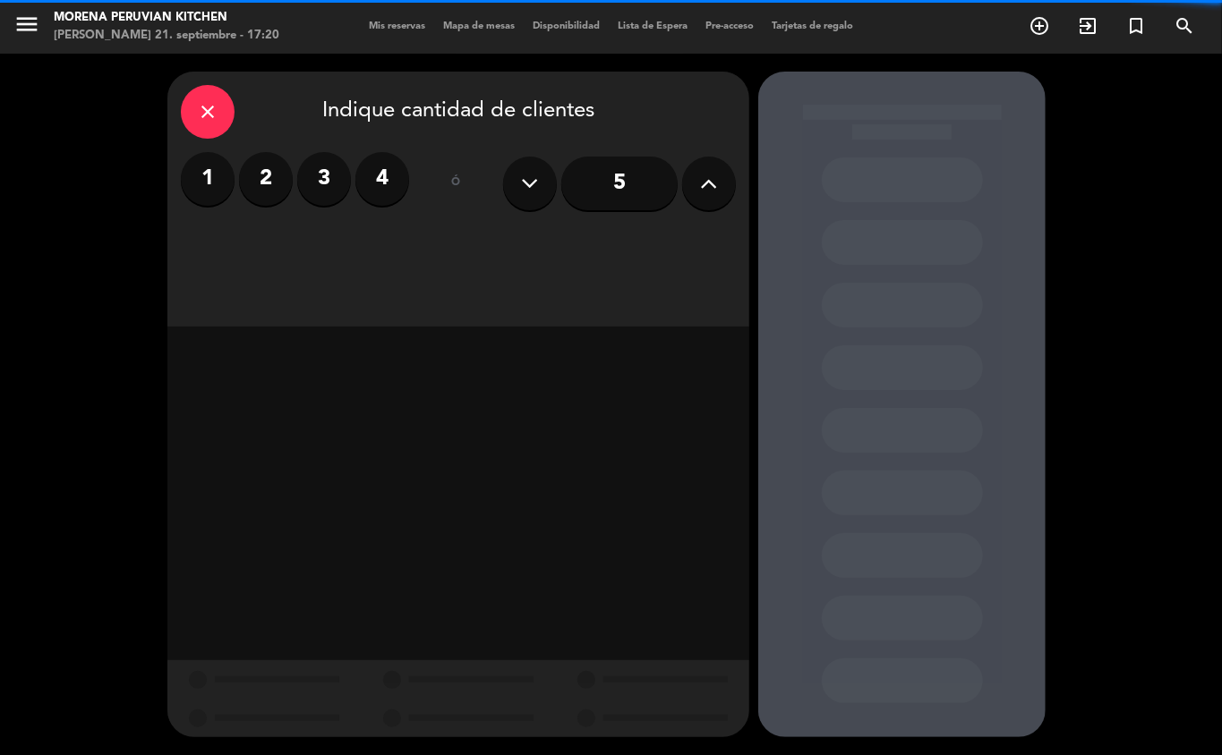
click at [262, 191] on label "2" at bounding box center [266, 179] width 54 height 54
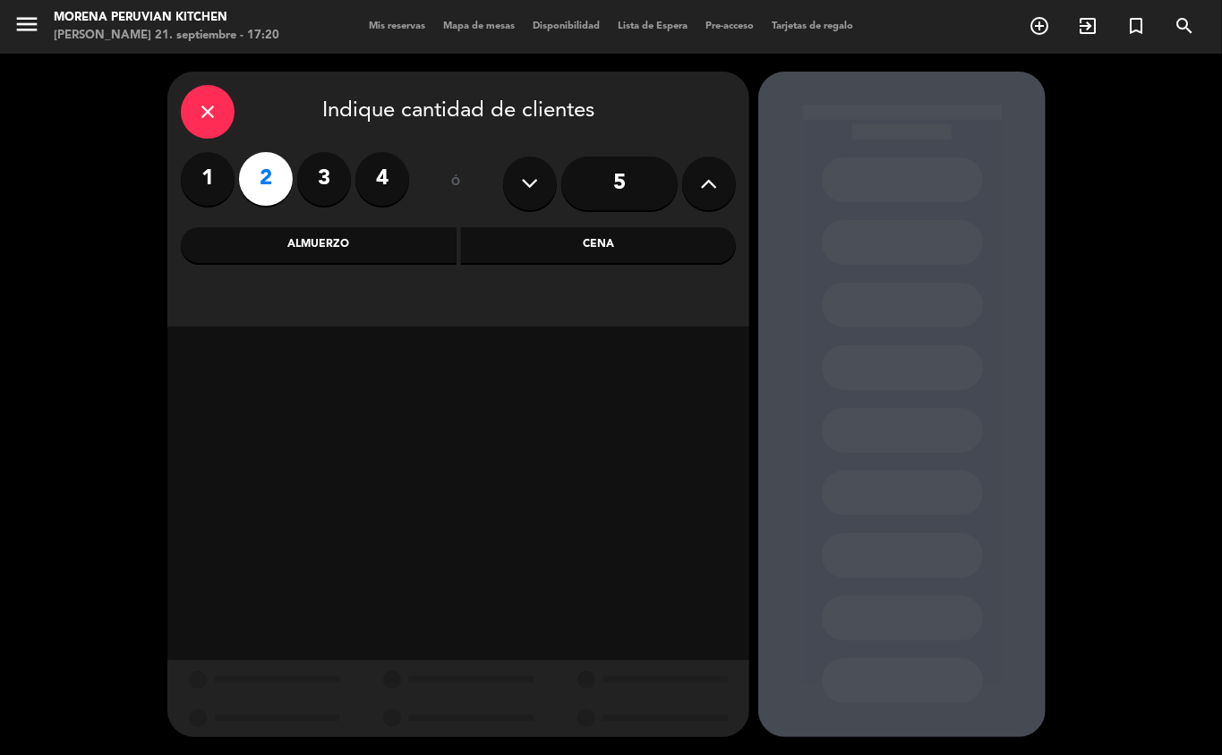
click at [355, 255] on div "Almuerzo" at bounding box center [319, 245] width 276 height 36
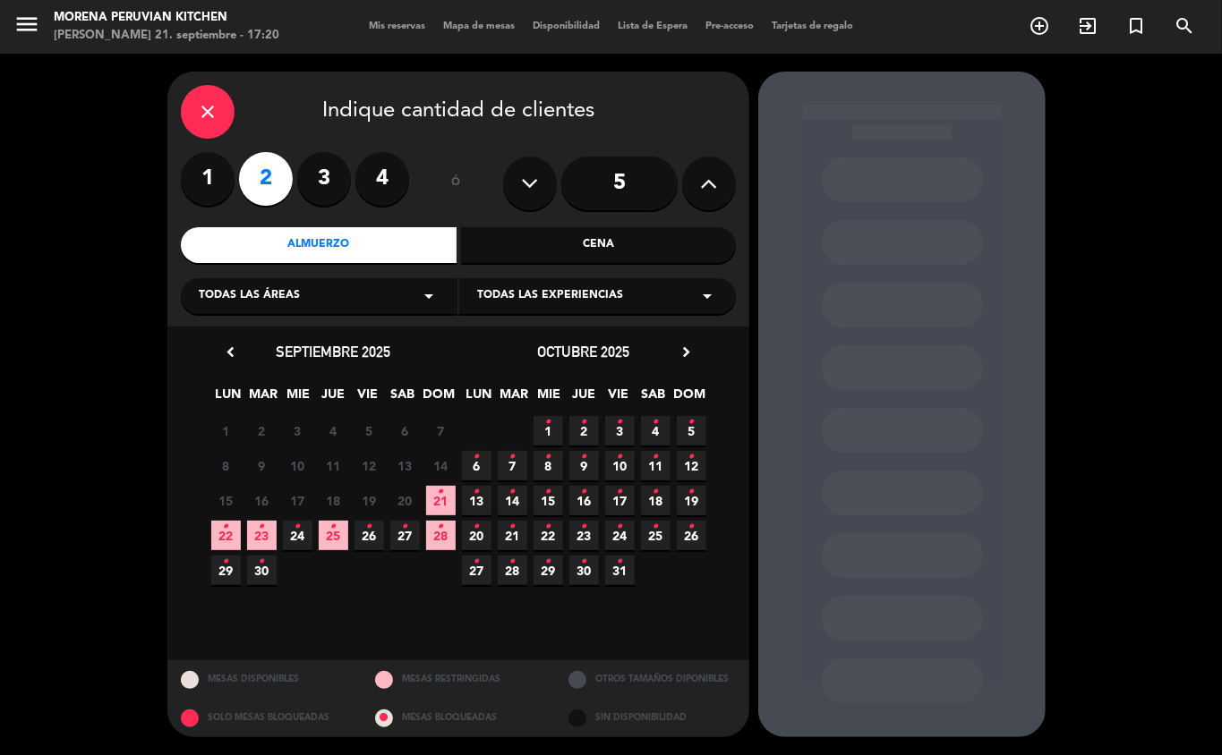
click at [370, 541] on icon "•" at bounding box center [369, 527] width 6 height 29
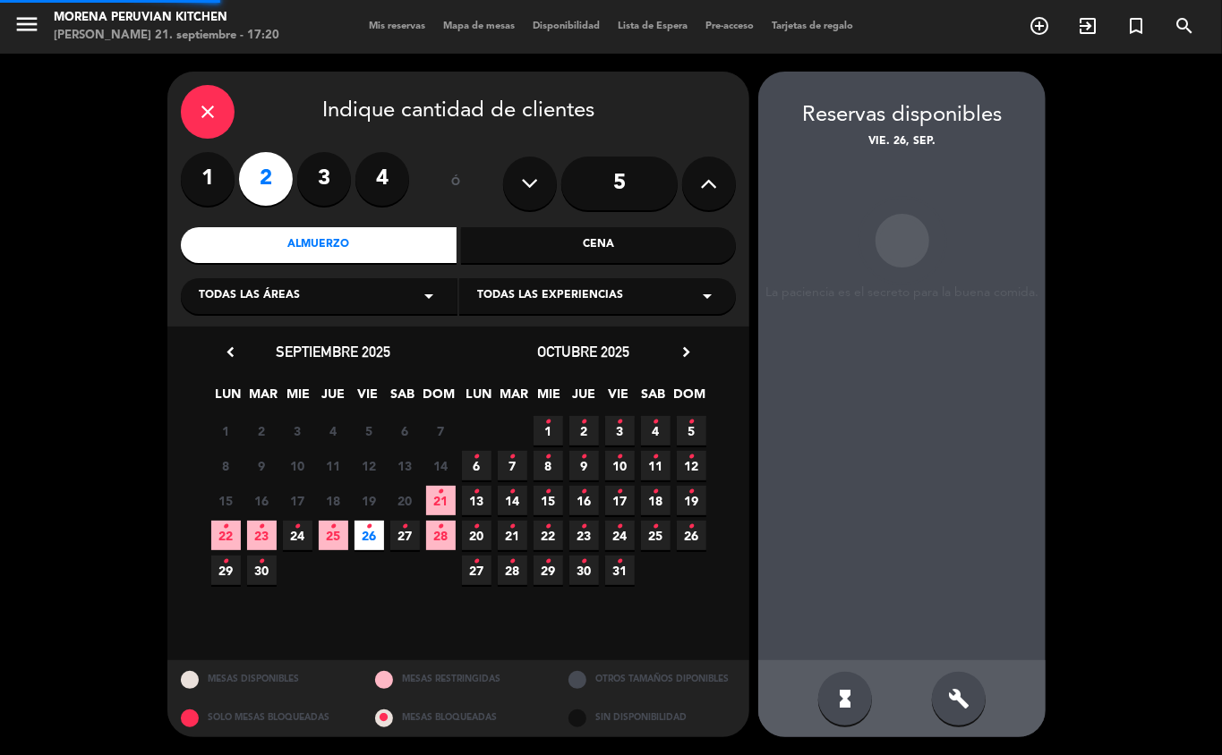
click at [335, 533] on icon "•" at bounding box center [333, 527] width 6 height 29
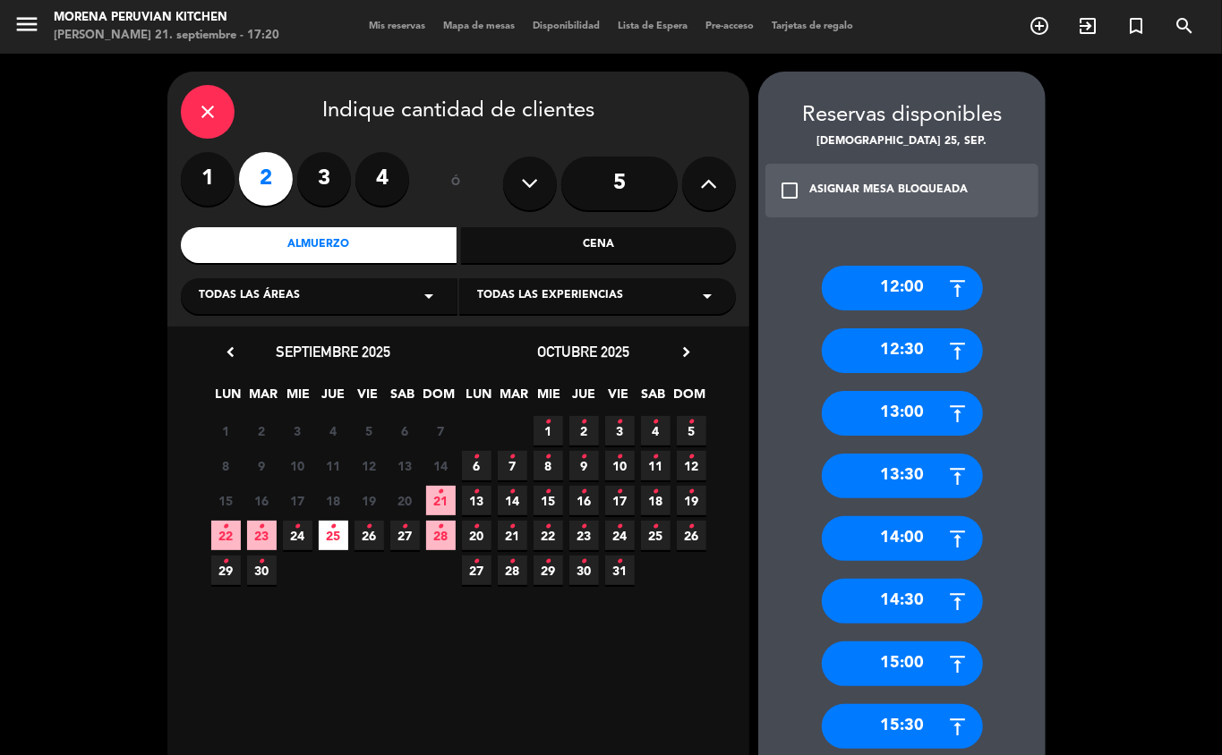
click at [932, 426] on div "13:00" at bounding box center [902, 413] width 161 height 45
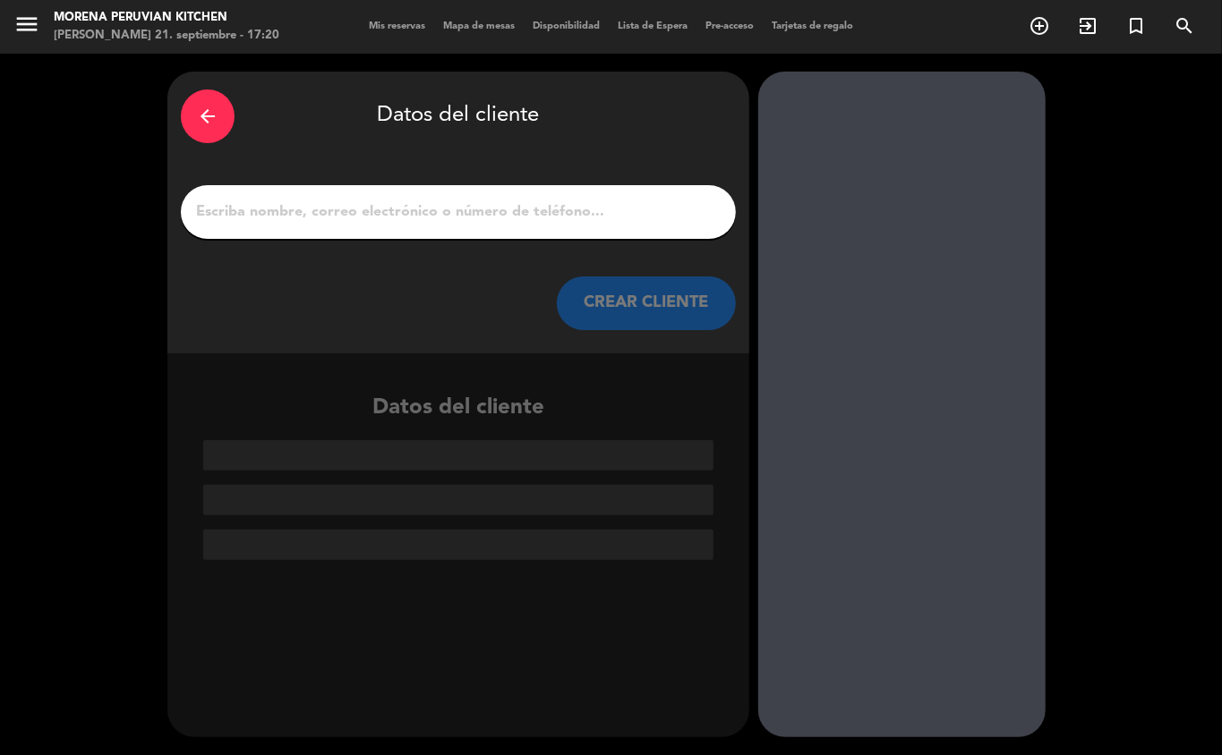
click at [444, 215] on input "1" at bounding box center [458, 212] width 528 height 25
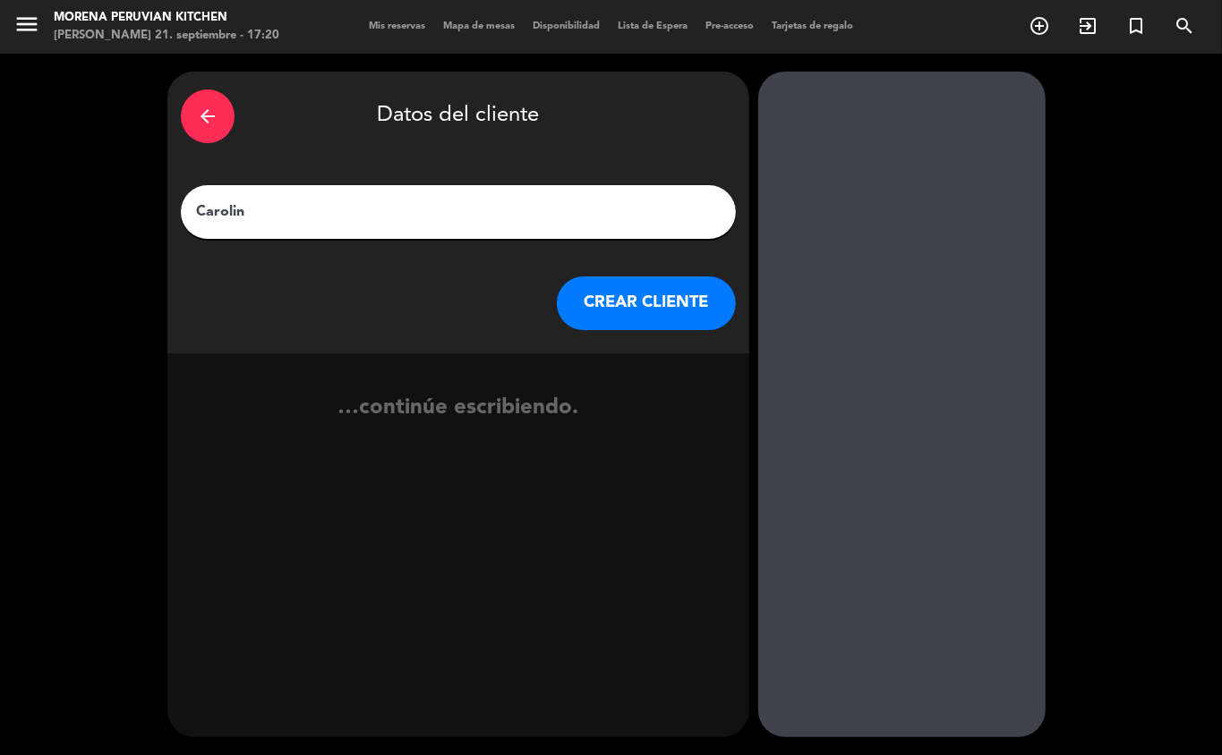
type input "Carolina"
click at [660, 319] on button "CREAR CLIENTE" at bounding box center [646, 304] width 179 height 54
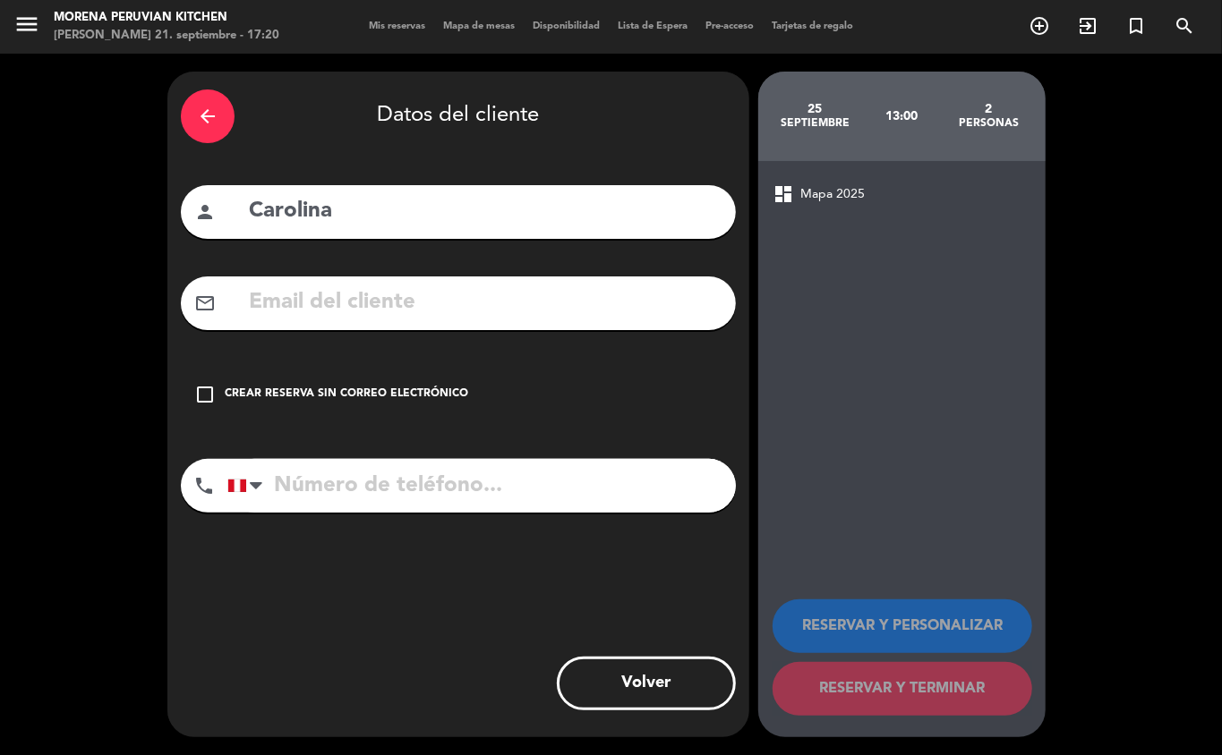
click at [369, 410] on div "check_box_outline_blank Crear reserva sin correo electrónico" at bounding box center [458, 395] width 555 height 54
click at [374, 513] on input "tel" at bounding box center [481, 486] width 508 height 54
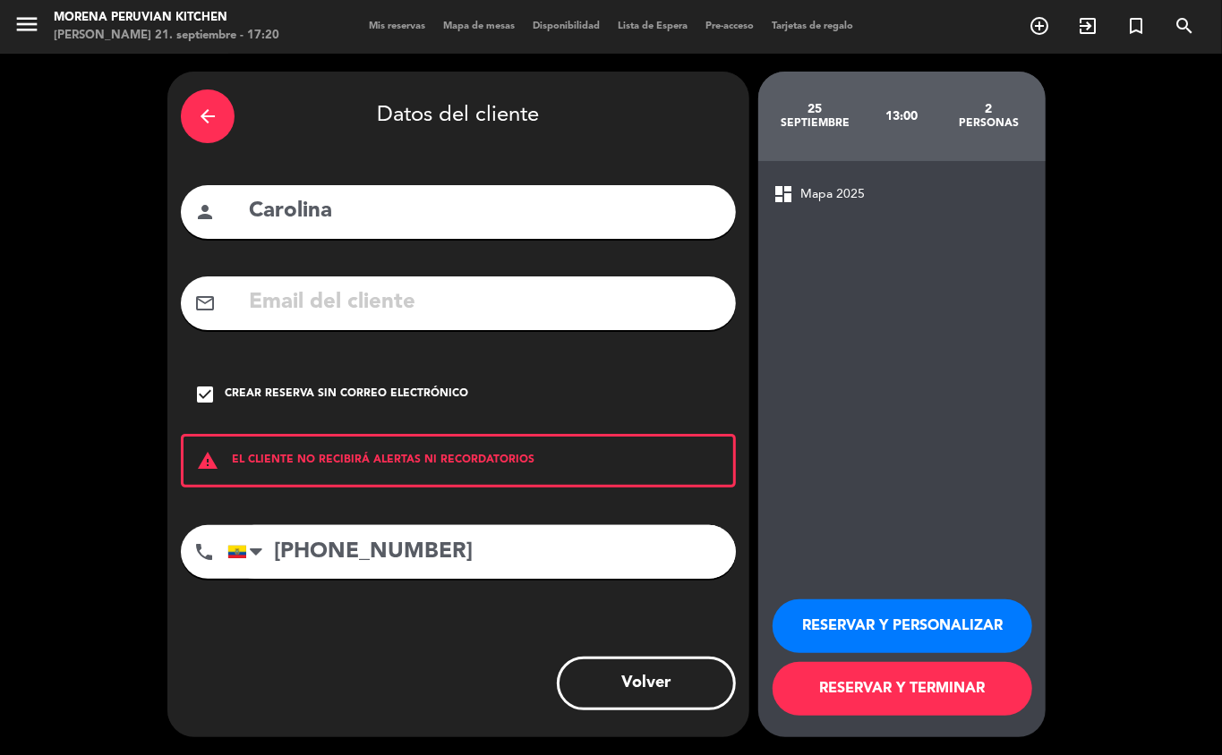
type input "[PHONE_NUMBER]"
click at [949, 687] on button "RESERVAR Y TERMINAR" at bounding box center [902, 689] width 260 height 54
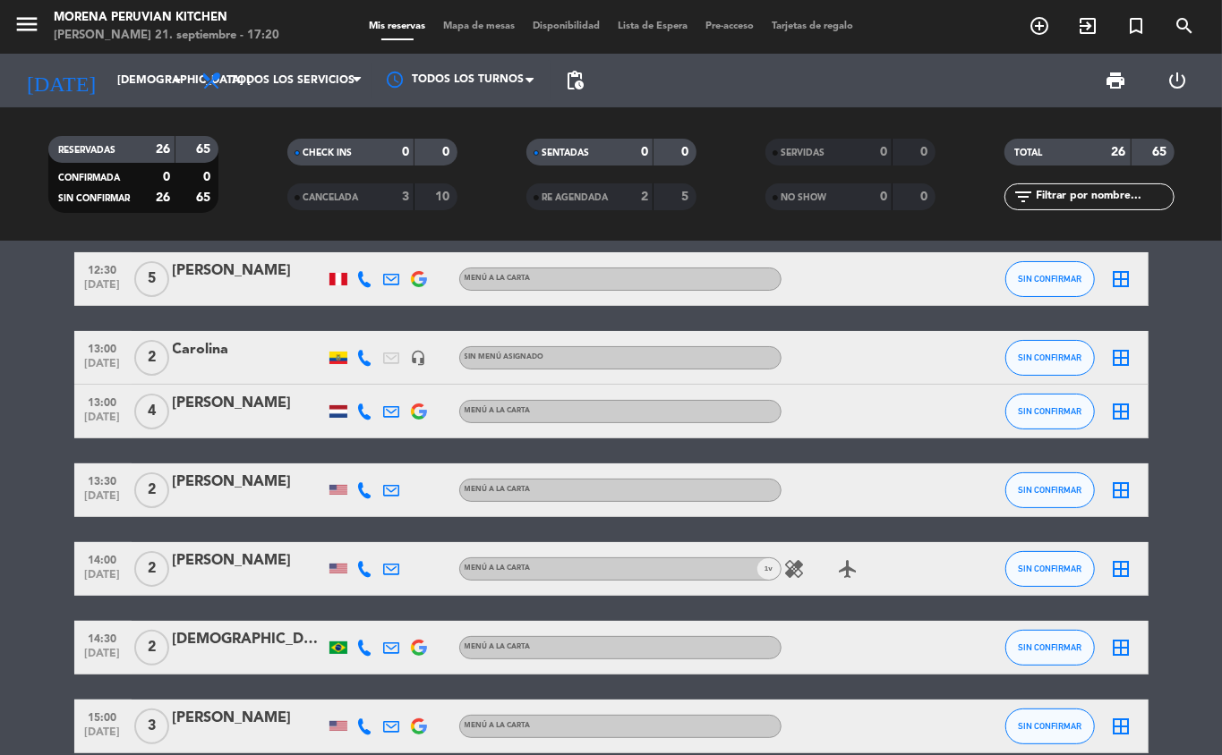
scroll to position [104, 0]
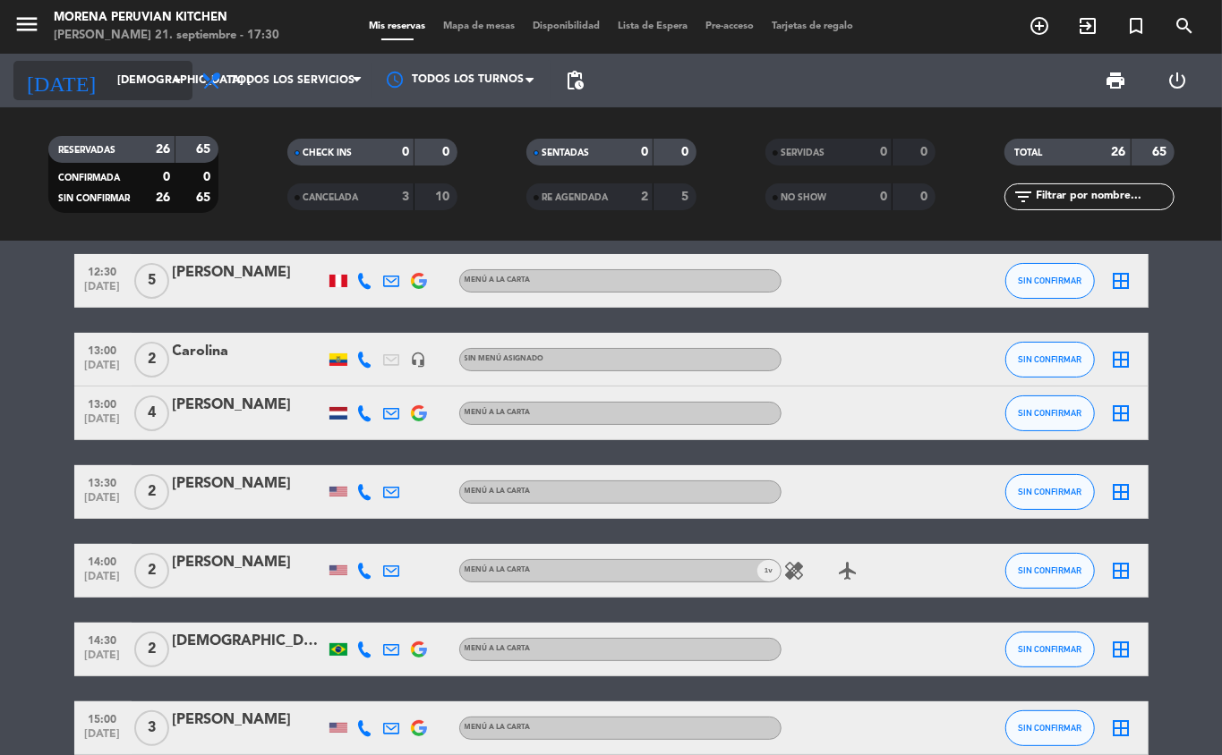
click at [122, 65] on input "[DEMOGRAPHIC_DATA] [DATE]" at bounding box center [183, 80] width 151 height 30
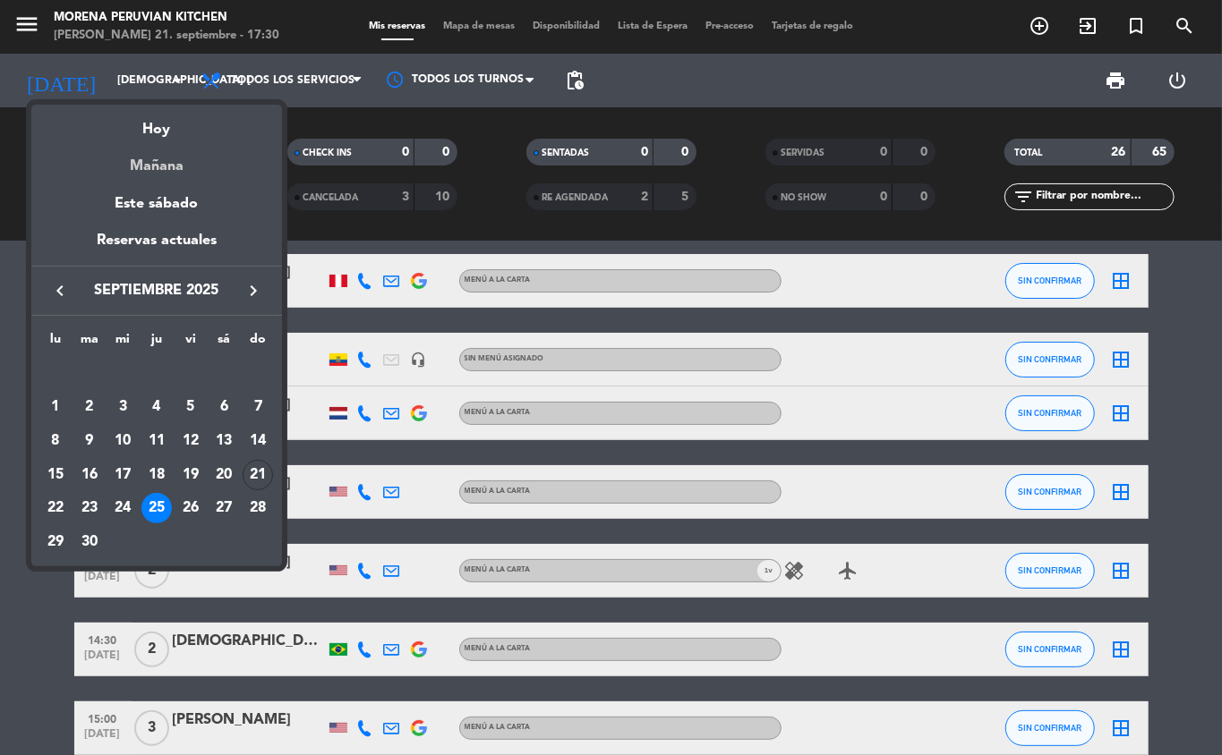
click at [176, 172] on div "Mañana" at bounding box center [156, 159] width 251 height 37
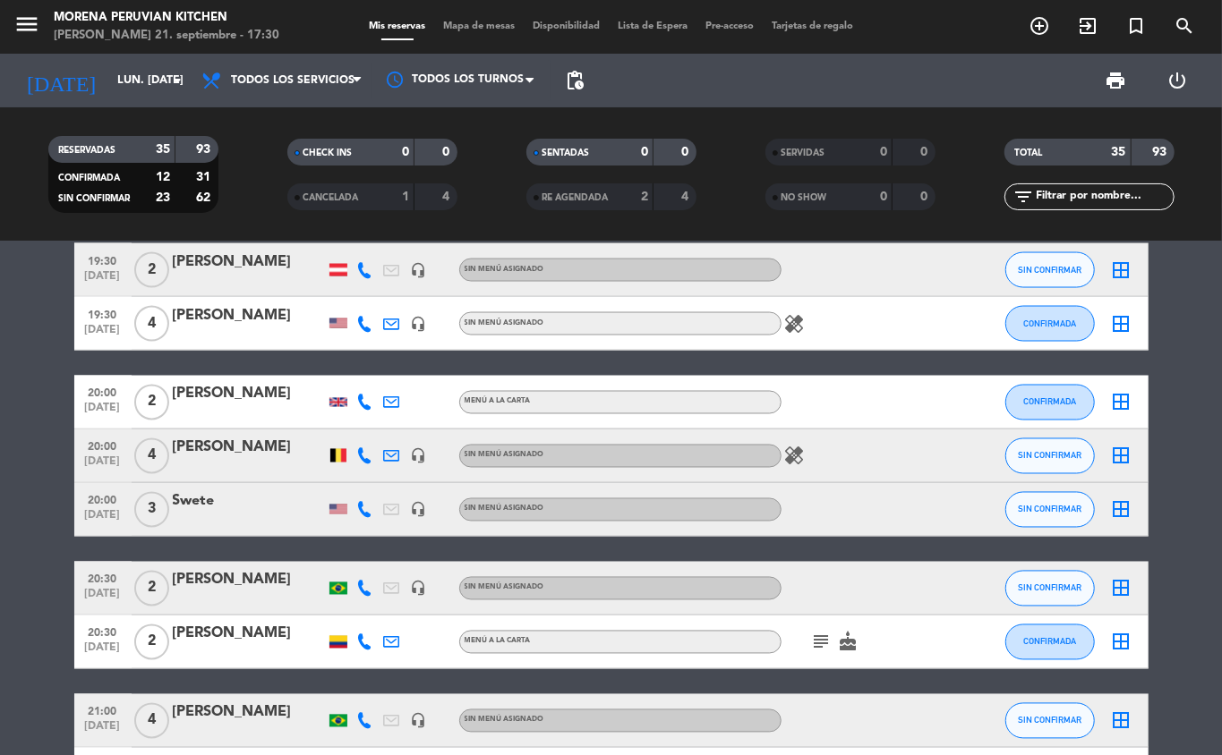
scroll to position [1969, 0]
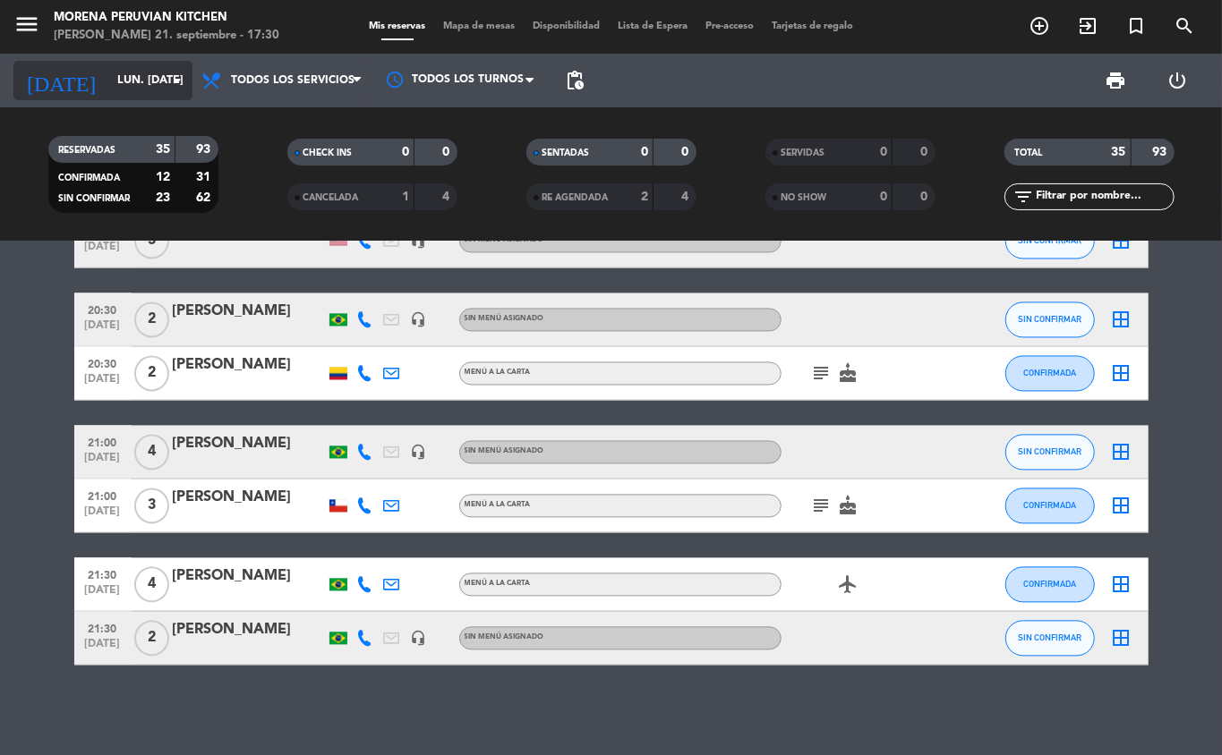
click at [123, 69] on input "lun. [DATE]" at bounding box center [183, 80] width 151 height 30
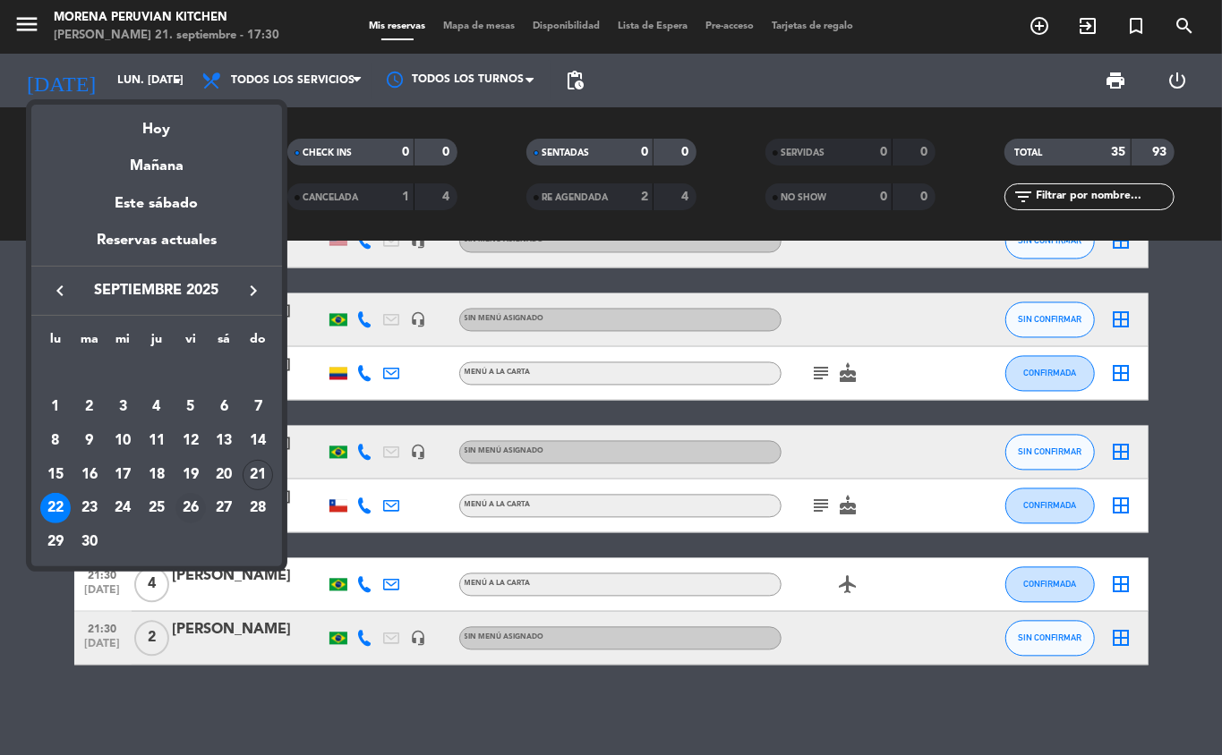
click at [194, 515] on div "26" at bounding box center [190, 508] width 30 height 30
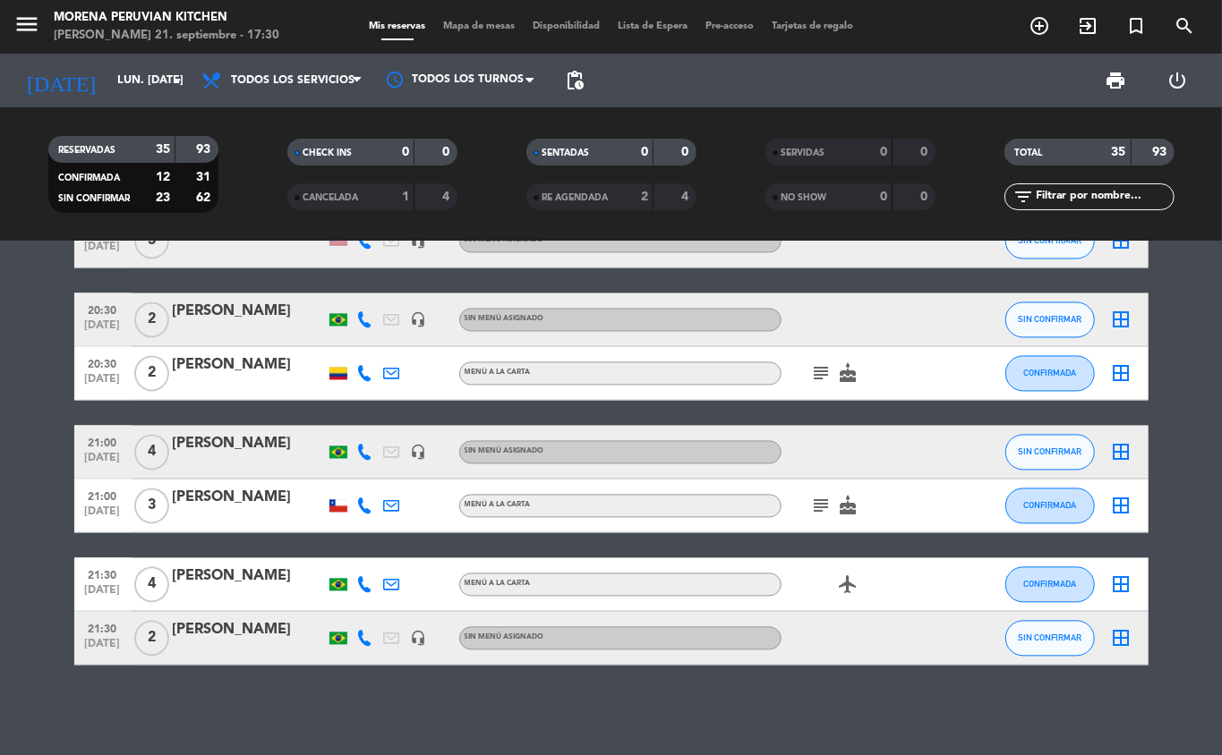
type input "vie. [DATE]"
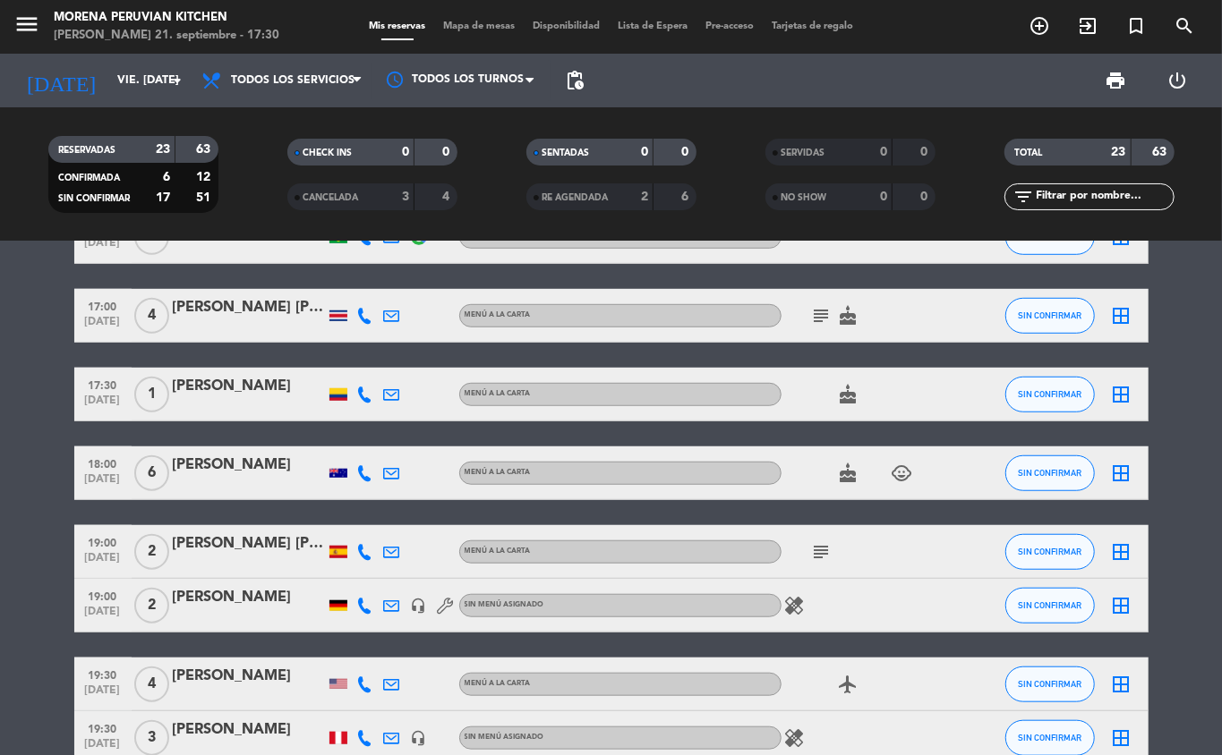
scroll to position [684, 0]
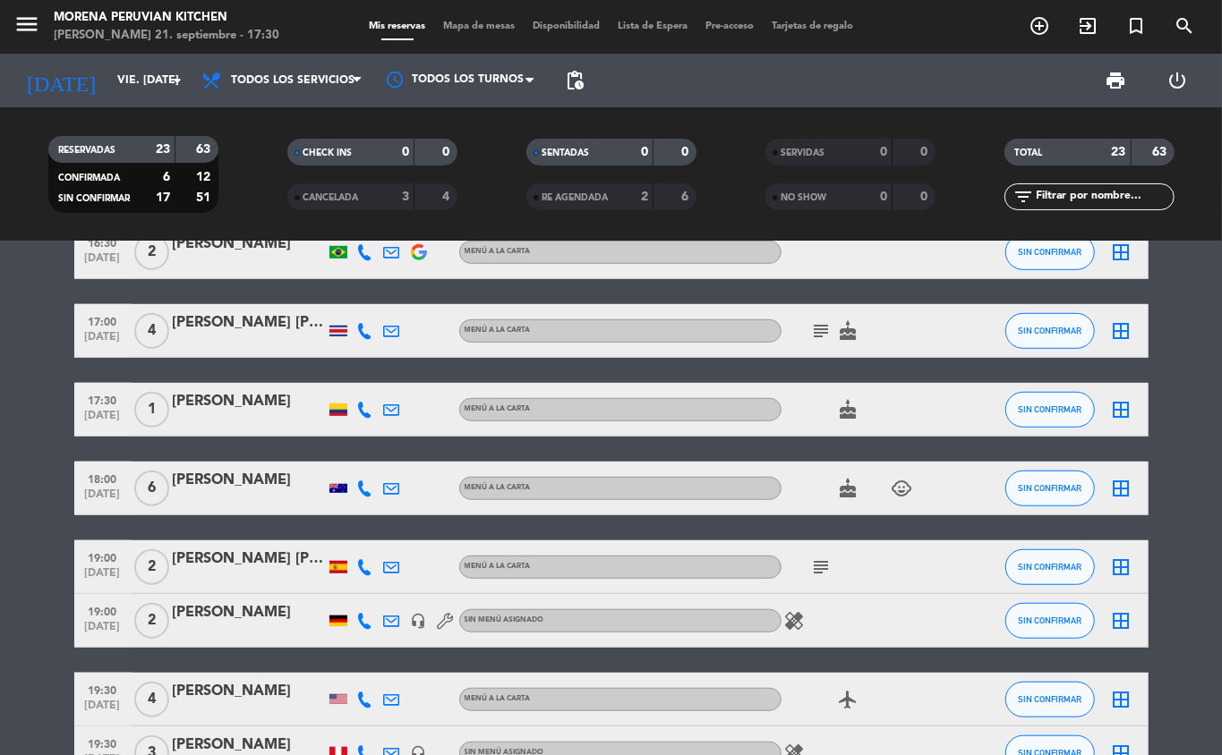
click at [1039, 29] on icon "add_circle_outline" at bounding box center [1038, 25] width 21 height 21
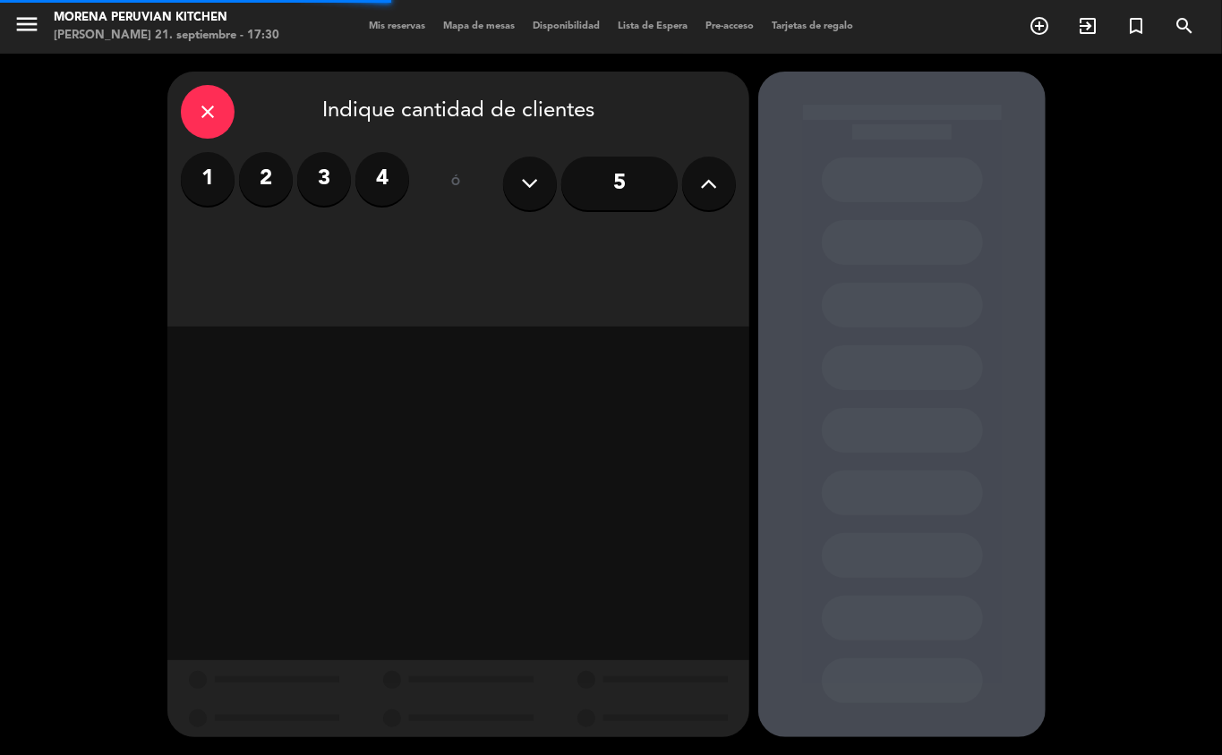
click at [260, 176] on label "2" at bounding box center [266, 179] width 54 height 54
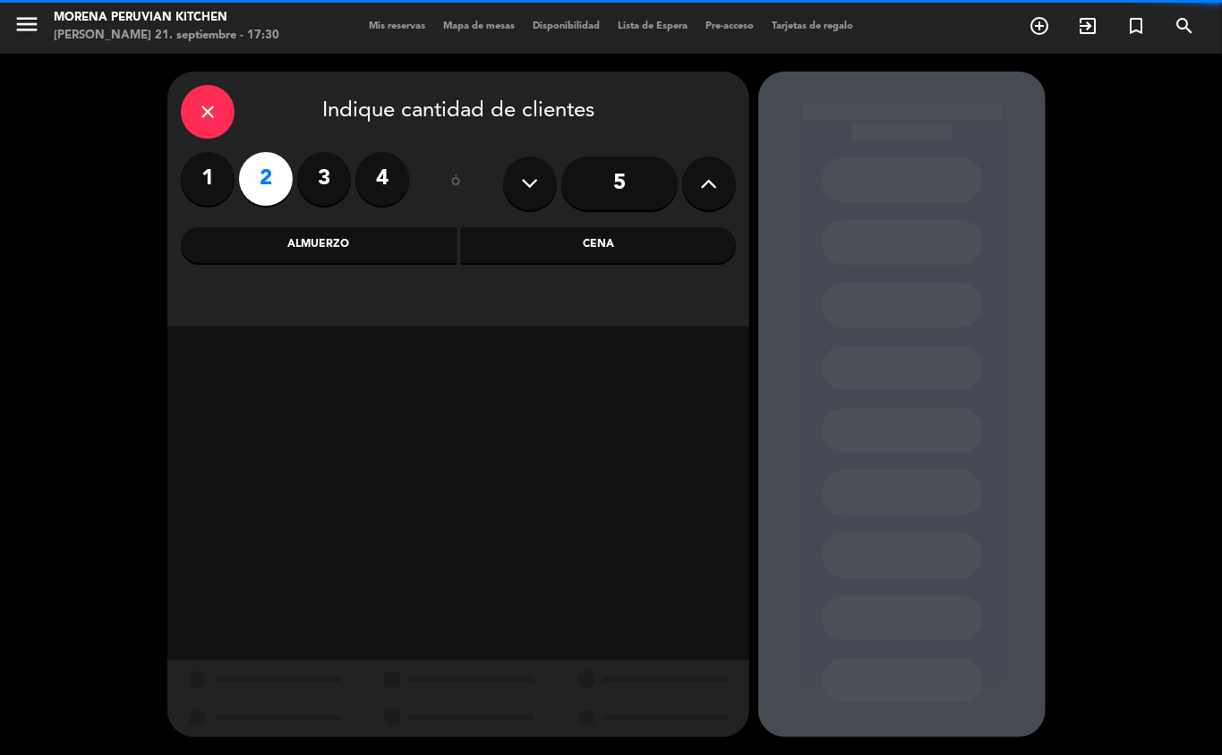
click at [549, 262] on div "Cena" at bounding box center [599, 245] width 276 height 36
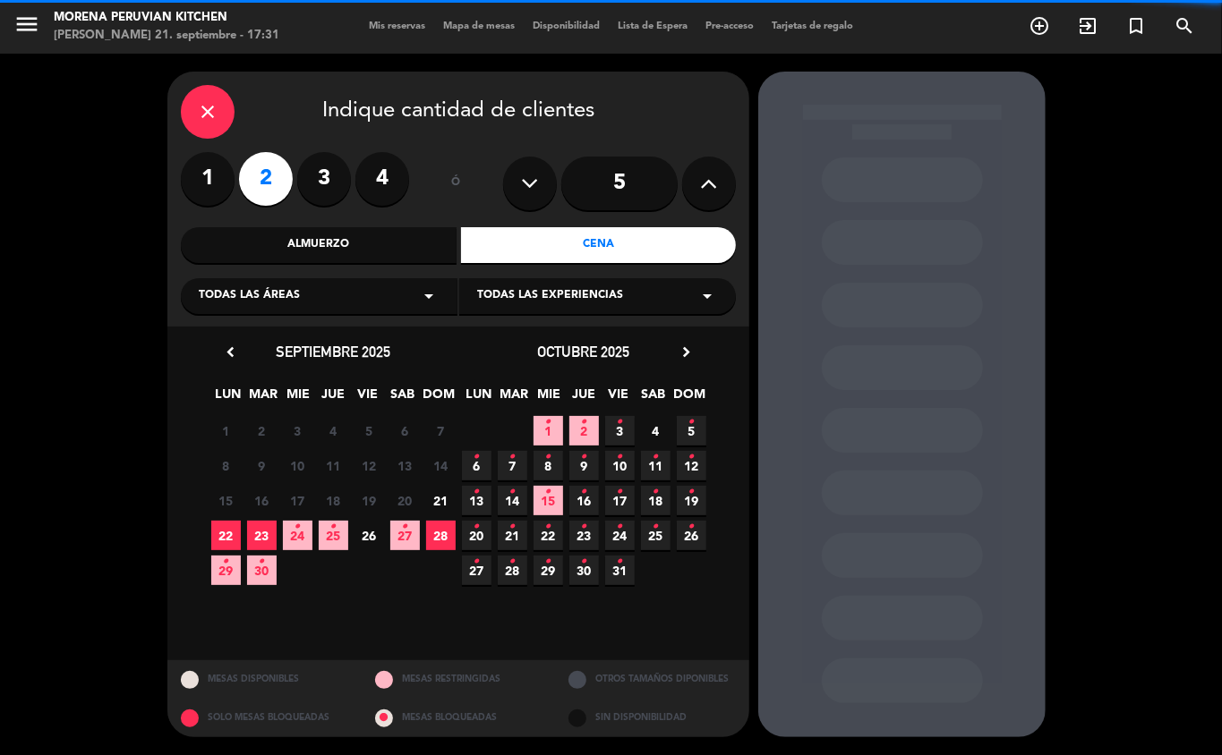
click at [374, 588] on calendar-double "chevron_left septiembre 2025 LUN MAR [PERSON_NAME] VIE SAB DOM 1 2 3 4 5 6 7 8 …" at bounding box center [458, 493] width 501 height 307
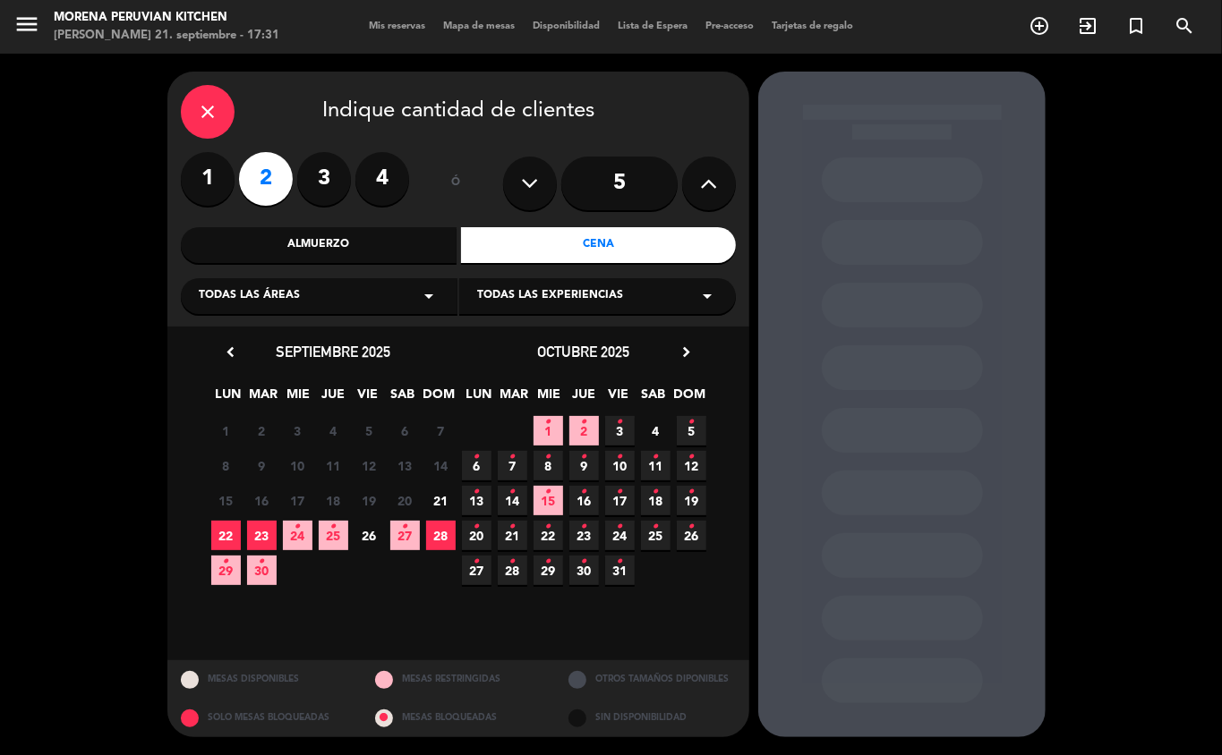
click at [373, 537] on span "26" at bounding box center [369, 536] width 30 height 30
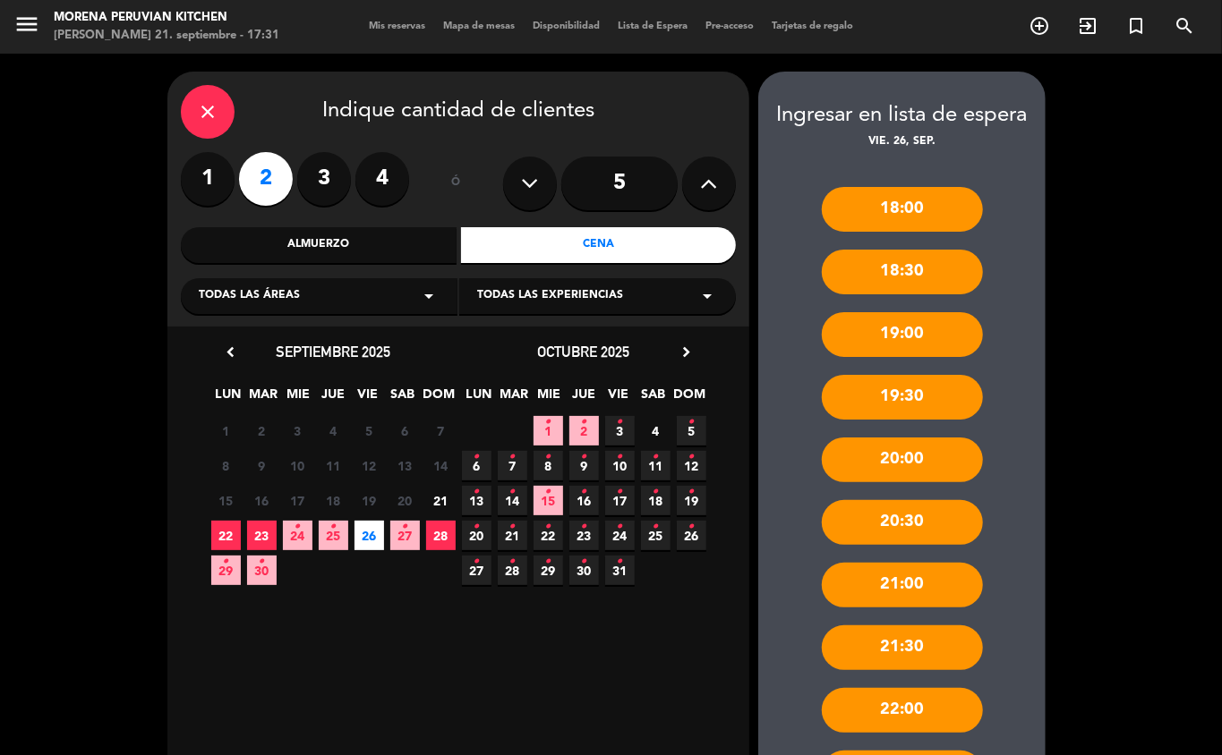
scroll to position [216, 0]
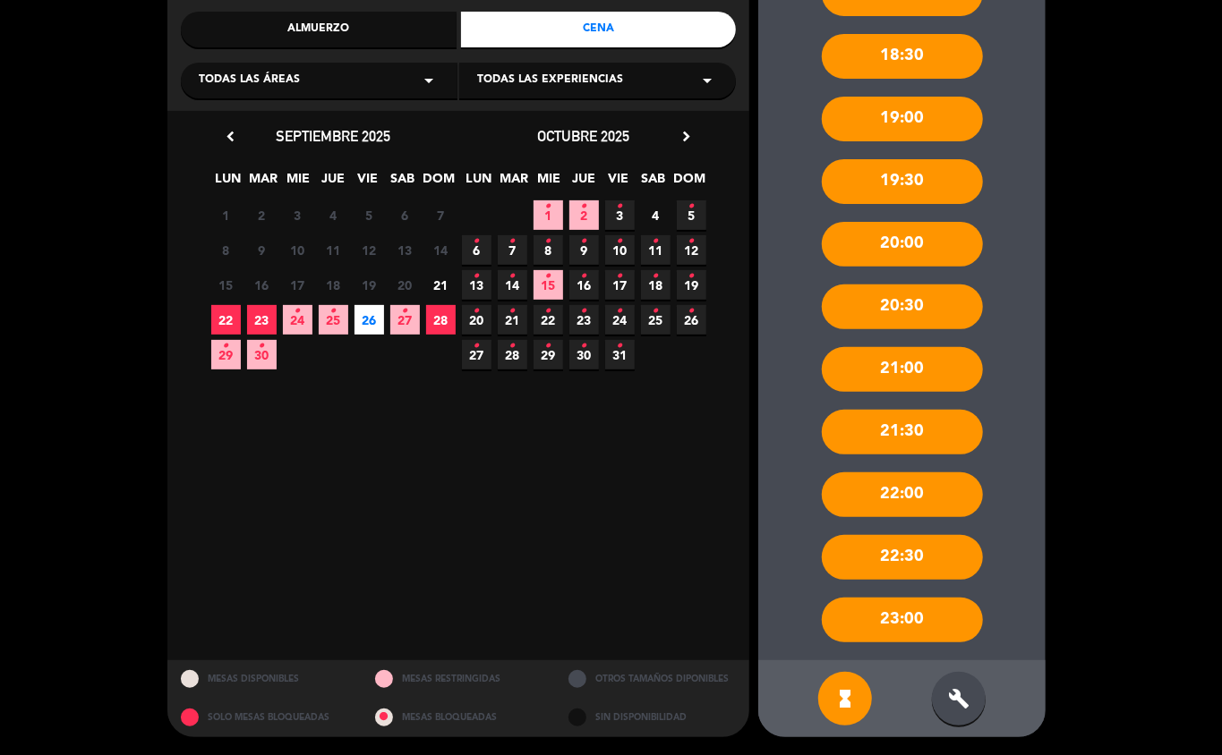
click at [1077, 370] on div "close Indique cantidad de clientes 1 2 3 4 ó 5 Almuerzo Cena Todas las áreas ar…" at bounding box center [611, 296] width 1222 height 917
click at [949, 713] on div "build" at bounding box center [959, 699] width 54 height 54
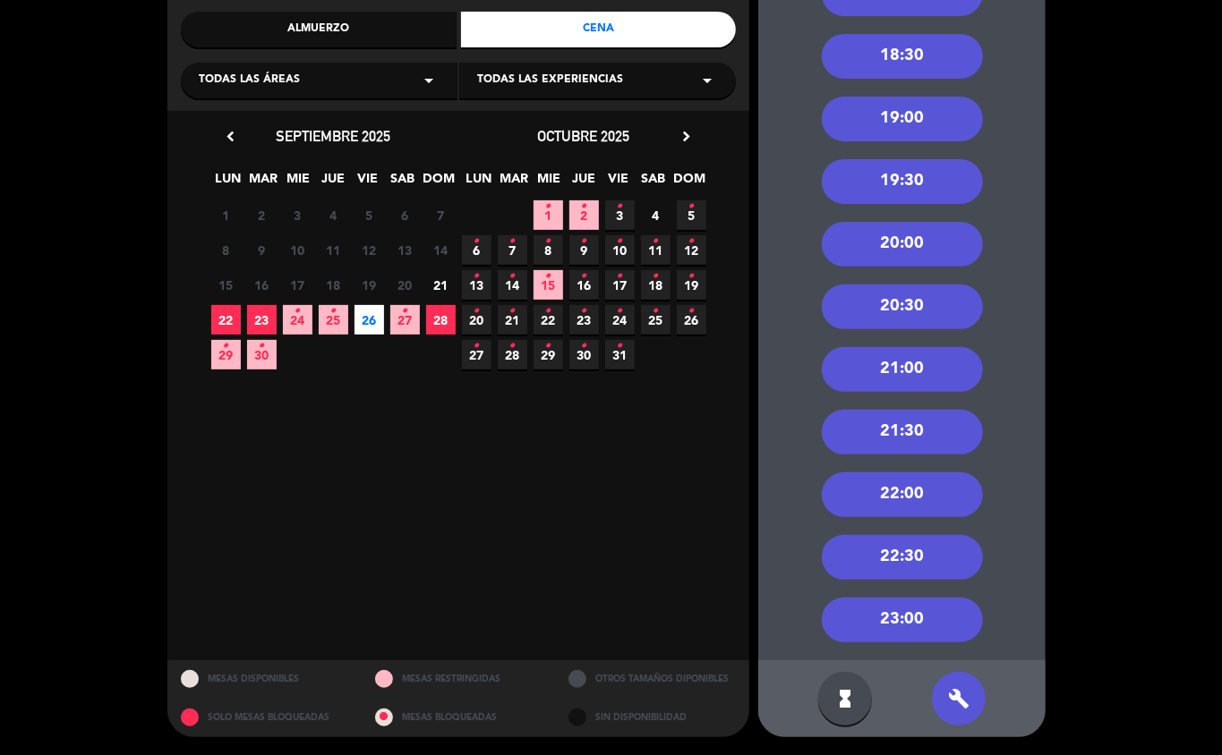
scroll to position [5, 0]
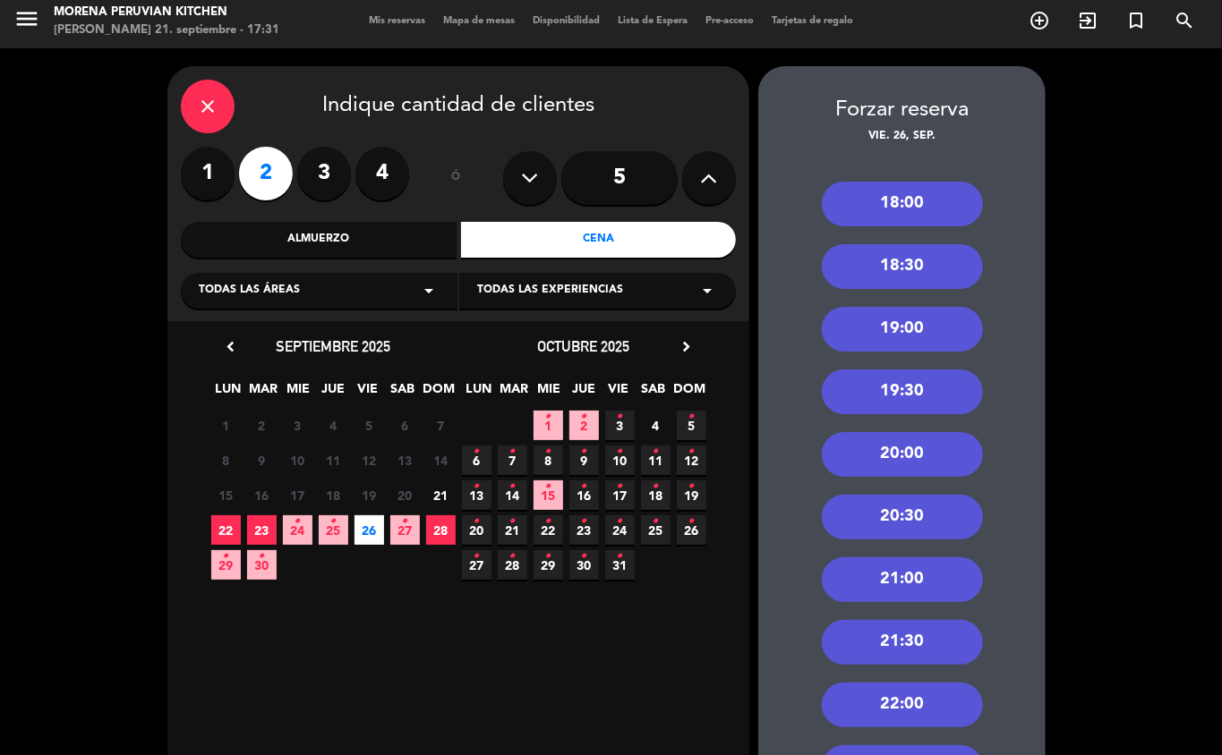
click at [907, 211] on div "18:00" at bounding box center [902, 204] width 161 height 45
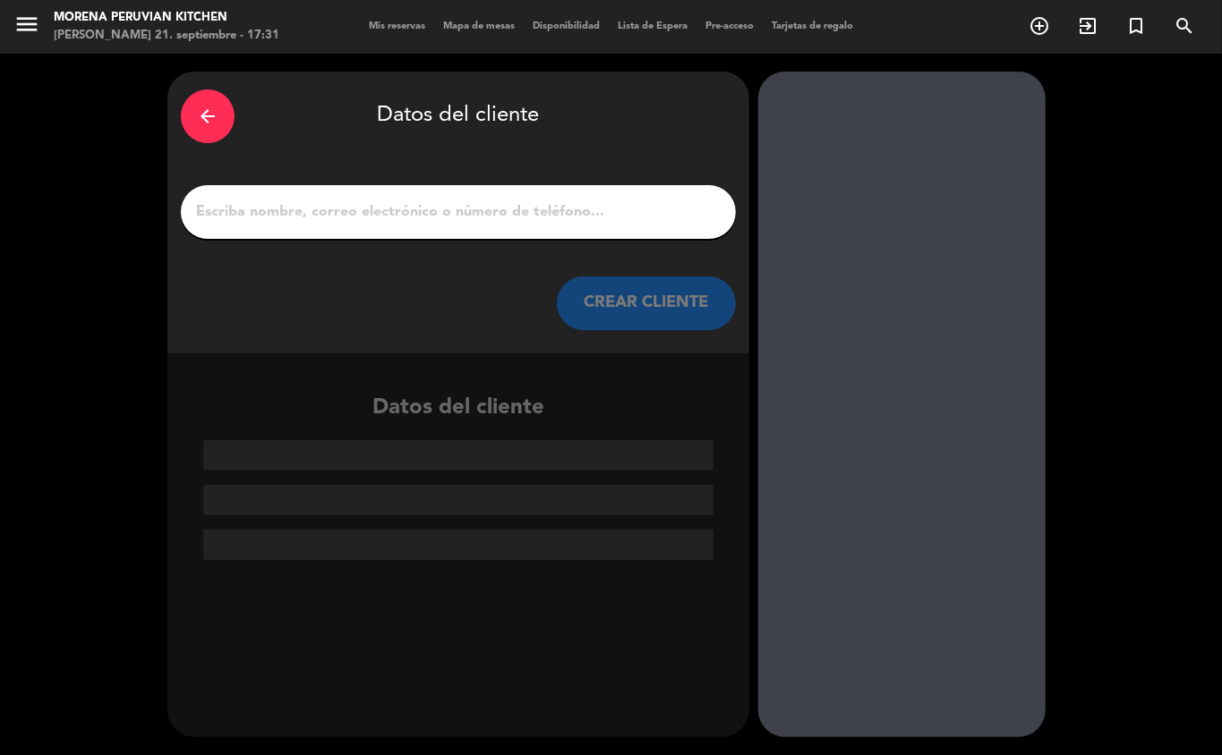
scroll to position [0, 0]
click at [383, 209] on input "1" at bounding box center [458, 212] width 528 height 25
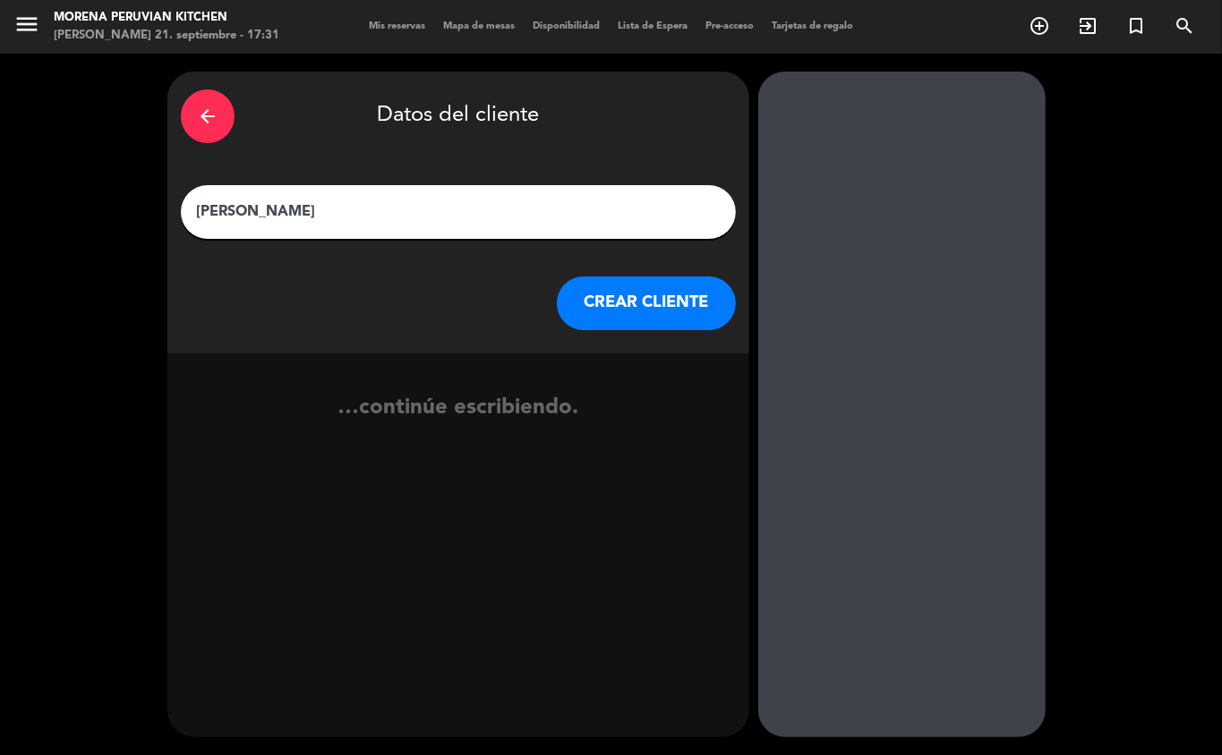
type input "[PERSON_NAME]"
click at [650, 320] on button "CREAR CLIENTE" at bounding box center [646, 304] width 179 height 54
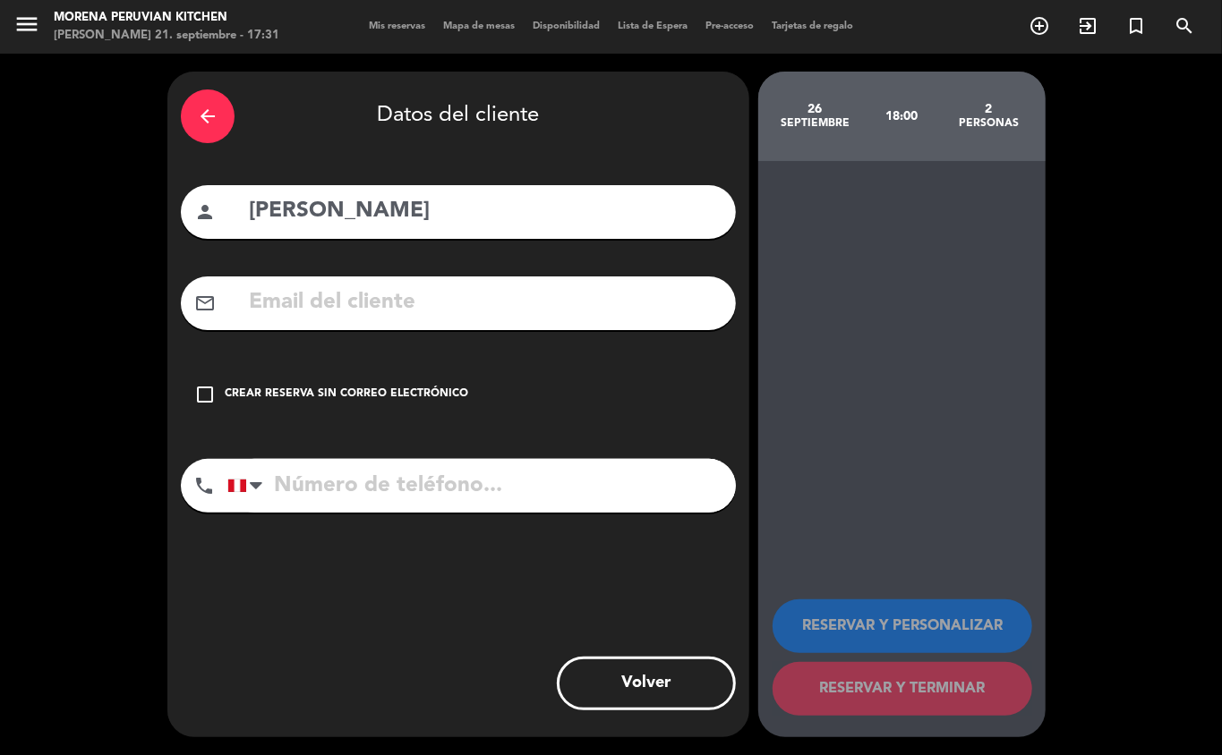
click at [398, 399] on div "Crear reserva sin correo electrónico" at bounding box center [346, 395] width 243 height 18
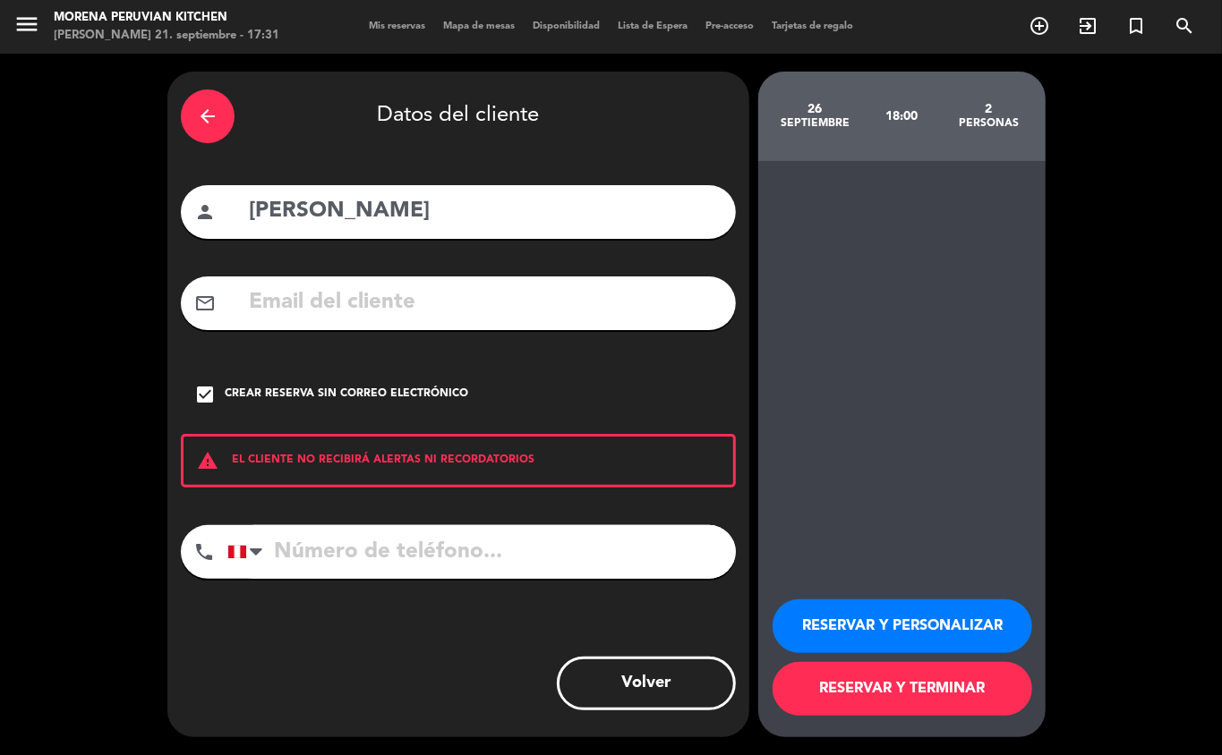
click at [434, 542] on input "tel" at bounding box center [481, 552] width 508 height 54
type input "[PHONE_NUMBER]"
click at [929, 687] on button "RESERVAR Y TERMINAR" at bounding box center [902, 689] width 260 height 54
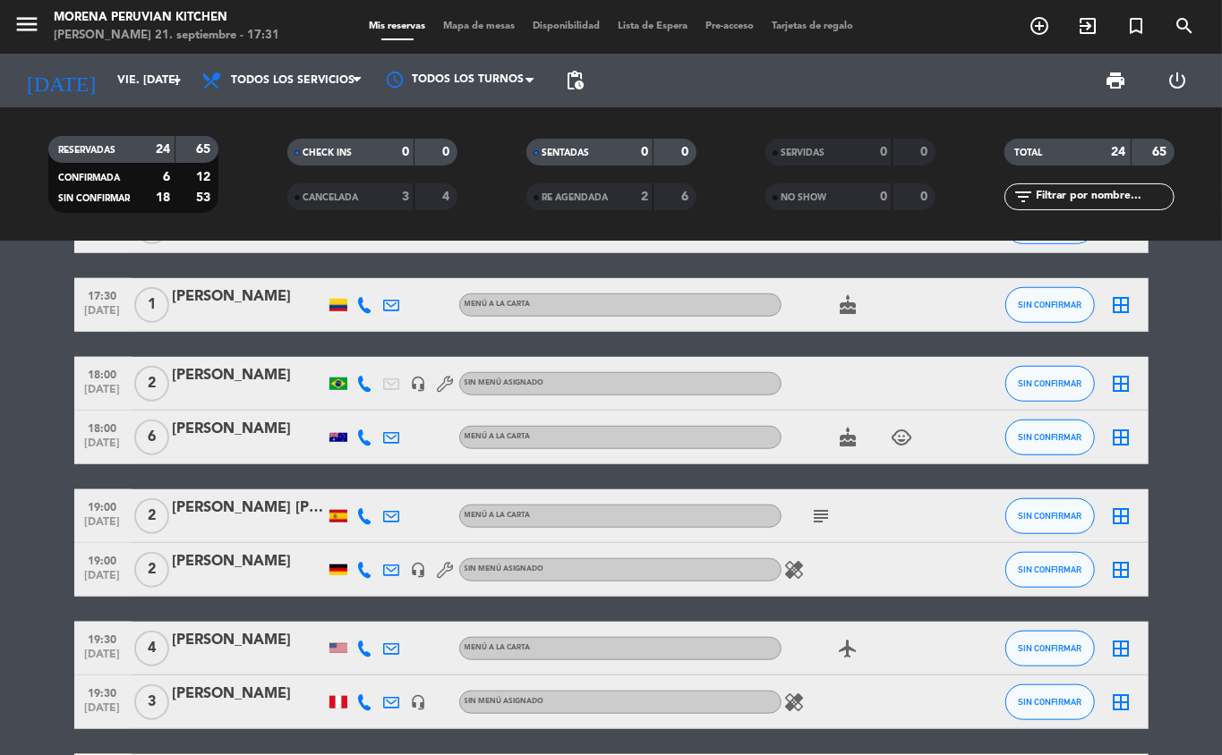
scroll to position [698, 0]
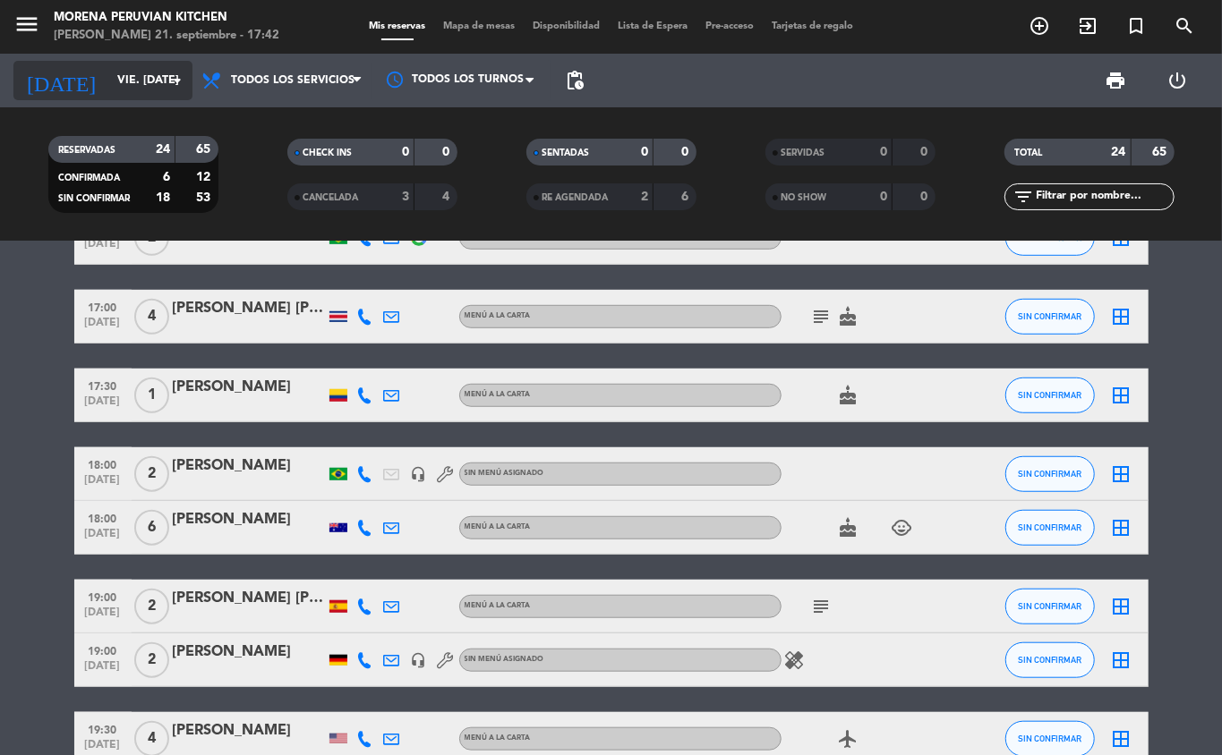
click at [122, 80] on input "vie. [DATE]" at bounding box center [183, 80] width 151 height 30
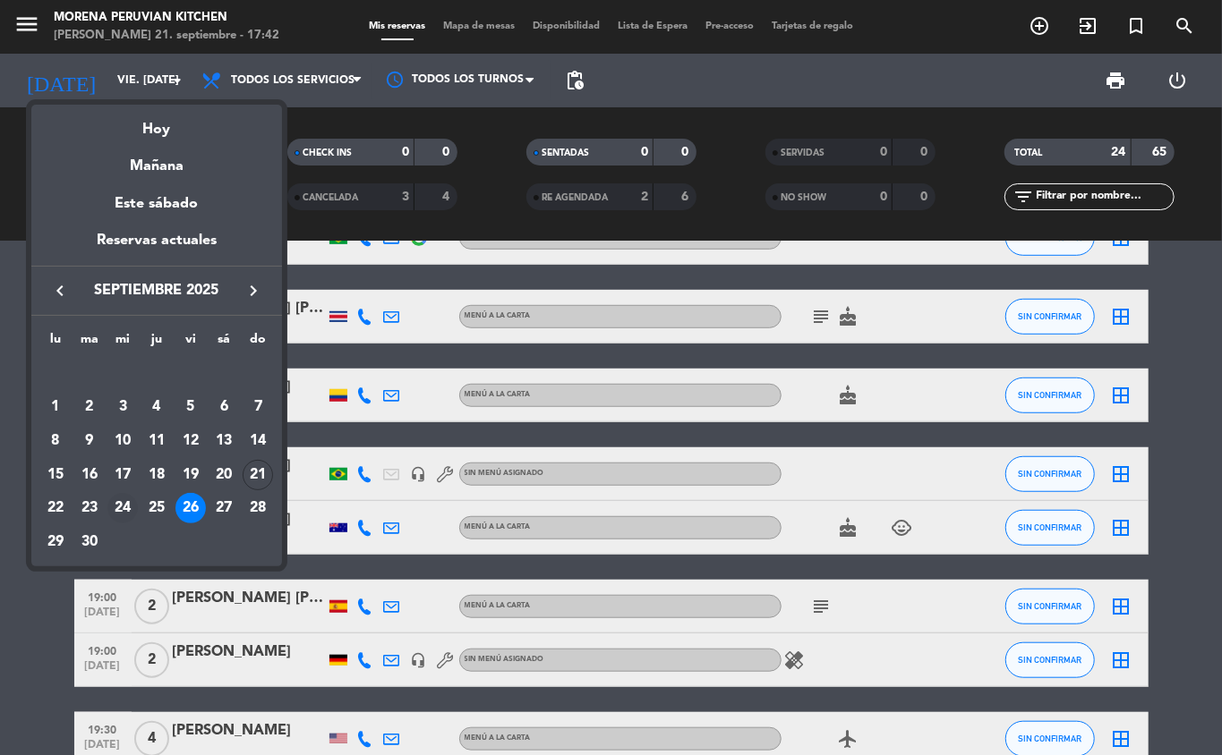
click at [125, 508] on div "24" at bounding box center [122, 508] width 30 height 30
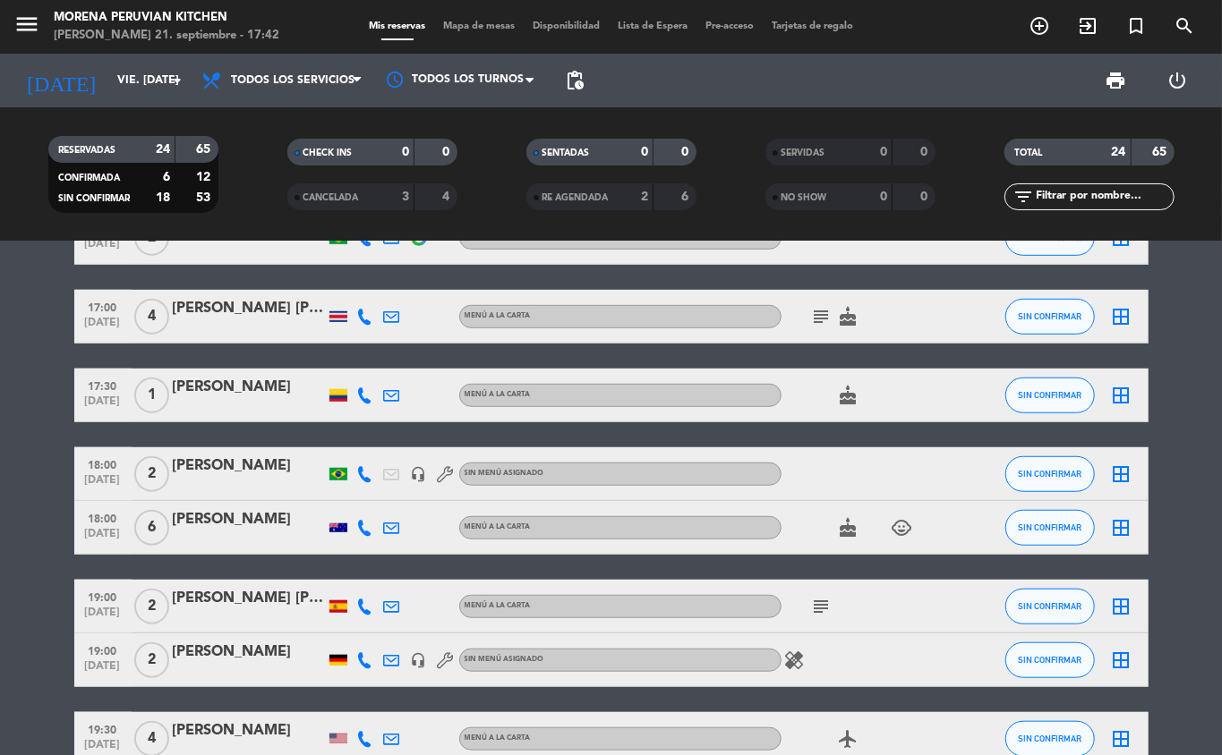
type input "mié. [DATE]"
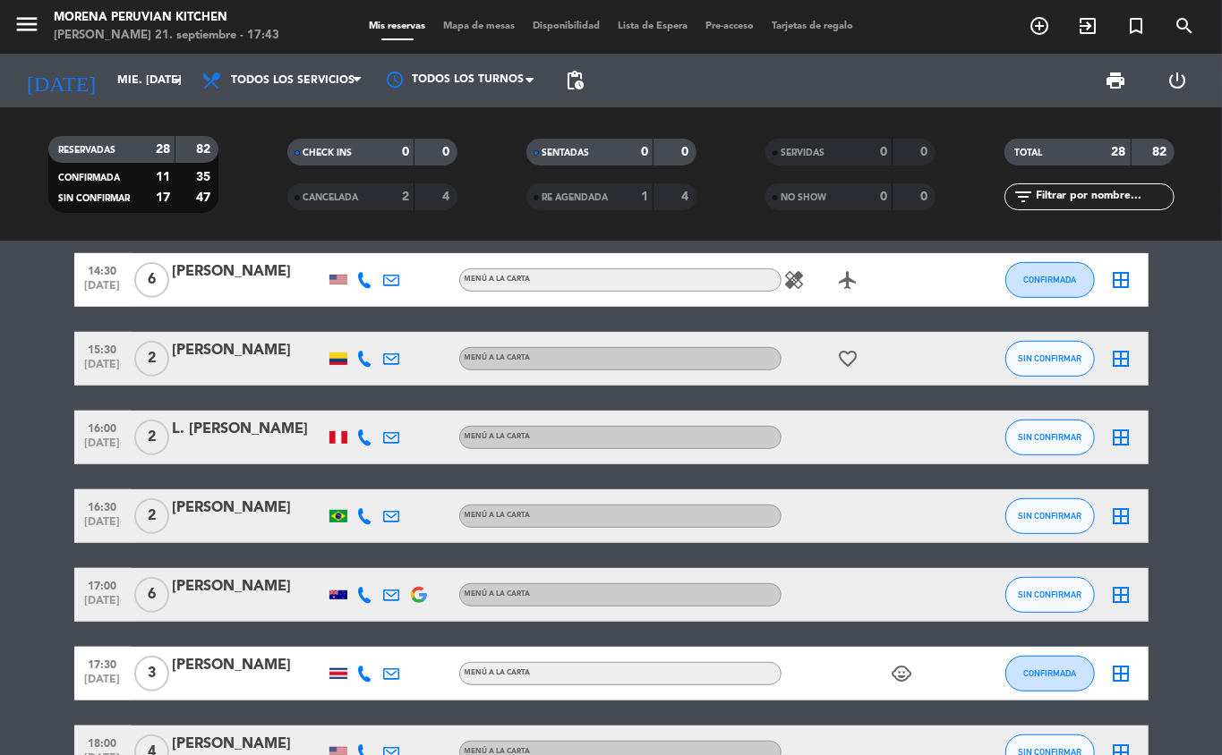
scroll to position [0, 0]
